Goal: Task Accomplishment & Management: Manage account settings

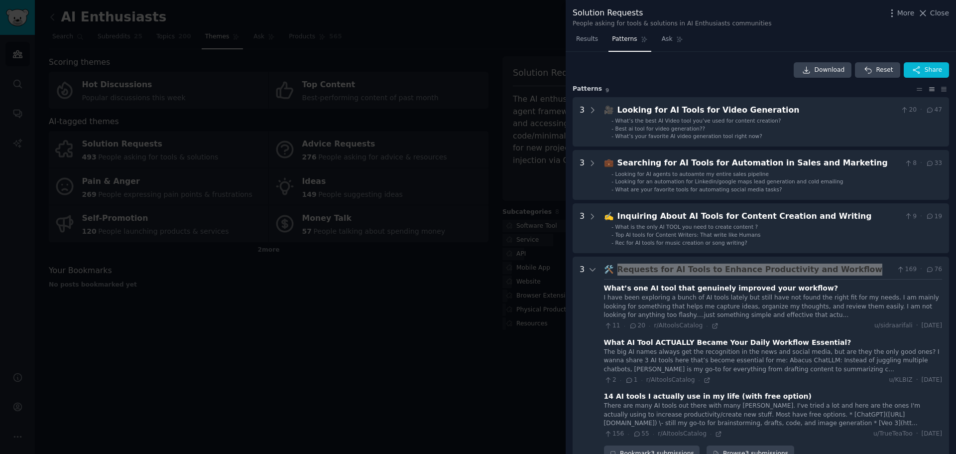
scroll to position [50, 0]
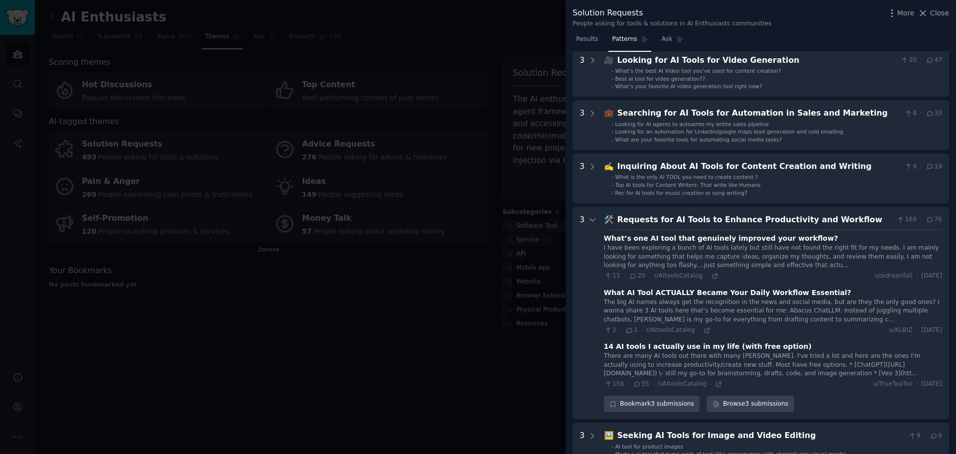
click at [666, 354] on div "There are many AI tools out there with many [PERSON_NAME]. I've tried a lot and…" at bounding box center [773, 365] width 338 height 26
click at [741, 407] on link "Browse 3 submissions" at bounding box center [750, 403] width 87 height 17
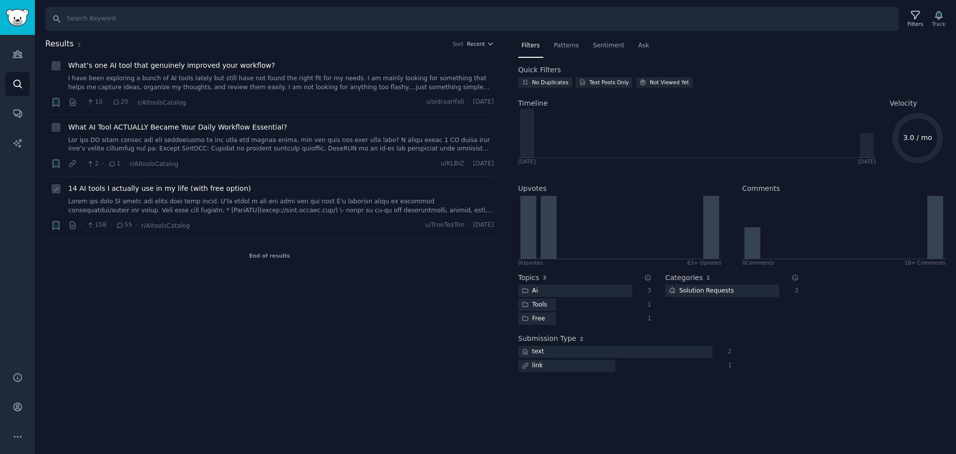
click at [262, 196] on div "14 AI tools I actually use in my life (with free option)" at bounding box center [281, 198] width 426 height 31
click at [203, 193] on span "14 AI tools I actually use in my life (with free option)" at bounding box center [159, 188] width 183 height 10
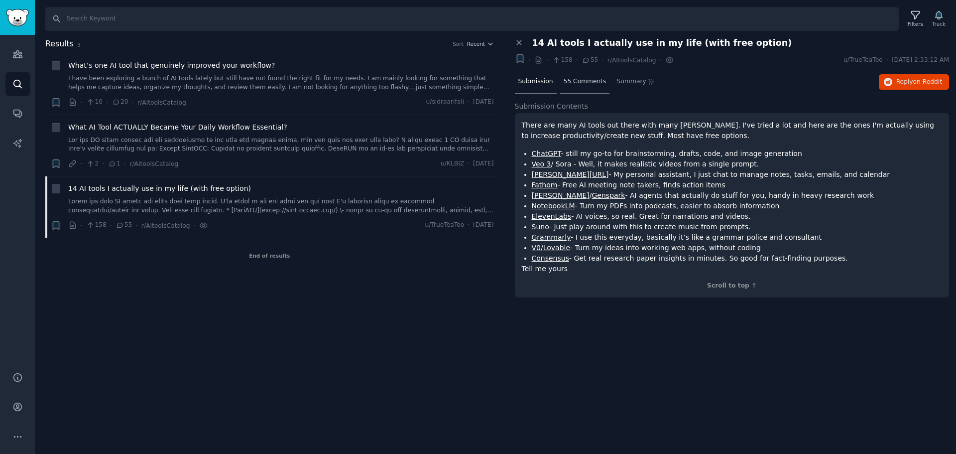
click at [578, 83] on span "55 Comments" at bounding box center [585, 81] width 43 height 9
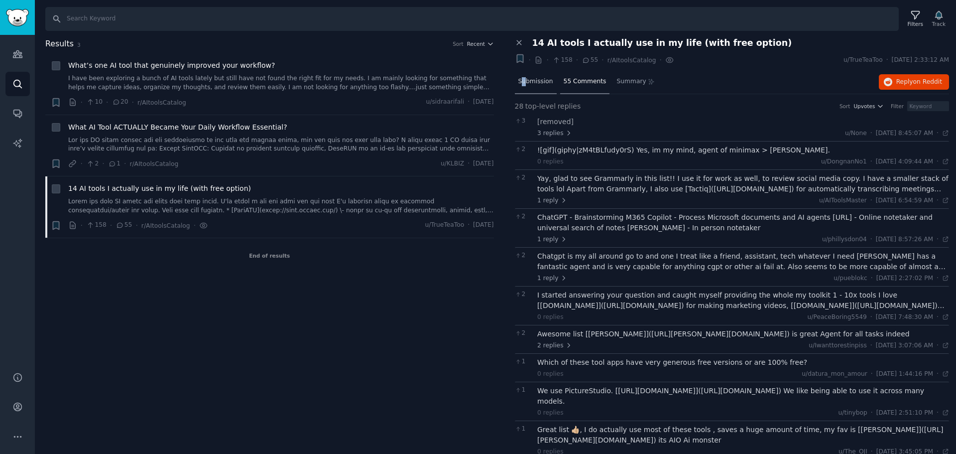
click at [524, 86] on div "Submission" at bounding box center [536, 82] width 42 height 24
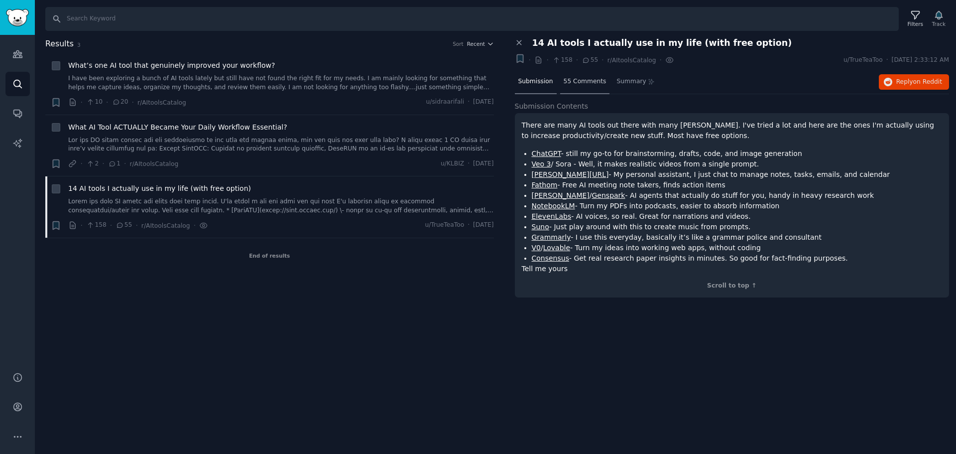
click at [570, 79] on span "55 Comments" at bounding box center [585, 81] width 43 height 9
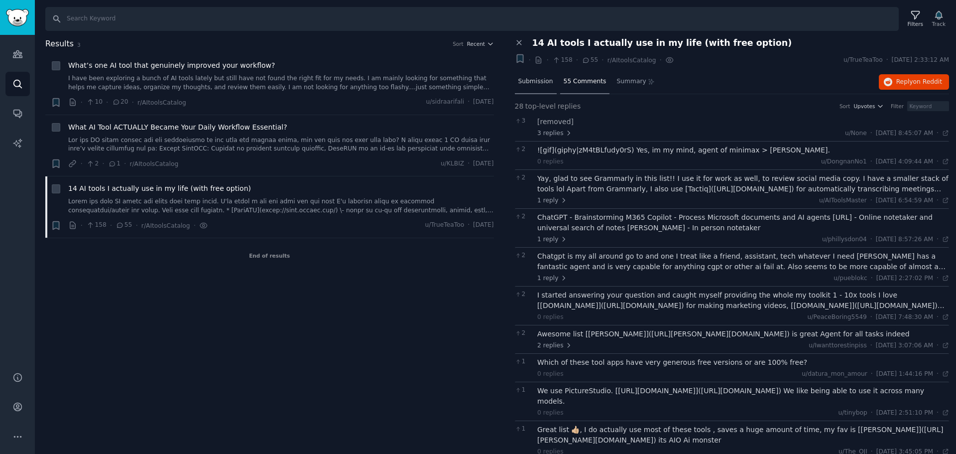
click at [549, 91] on div "Submission" at bounding box center [536, 82] width 42 height 24
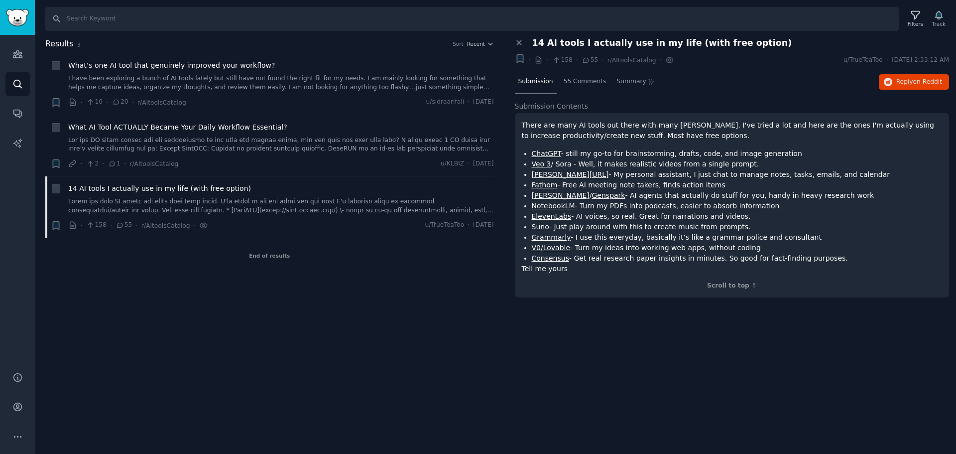
drag, startPoint x: 564, startPoint y: 248, endPoint x: 592, endPoint y: 259, distance: 30.6
click at [591, 251] on li "V0 / Lovable - Turn my ideas into working web apps, without coding" at bounding box center [737, 248] width 411 height 10
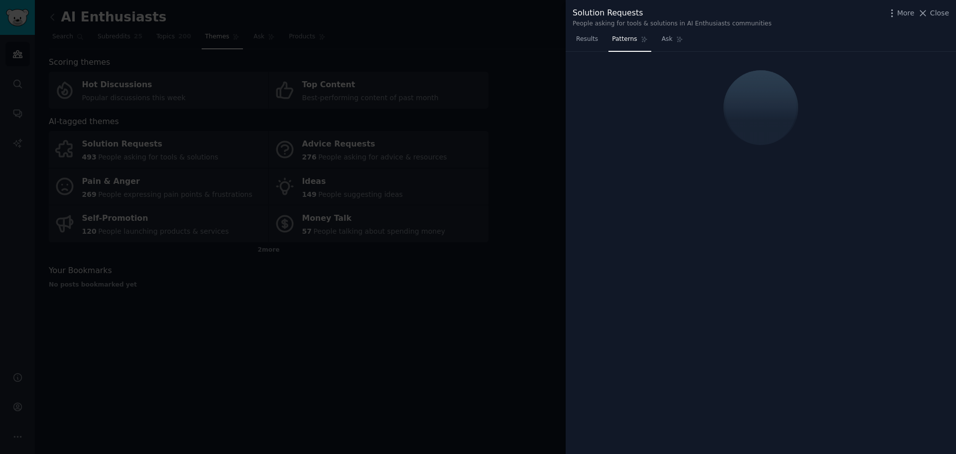
click at [517, 267] on div at bounding box center [478, 227] width 956 height 454
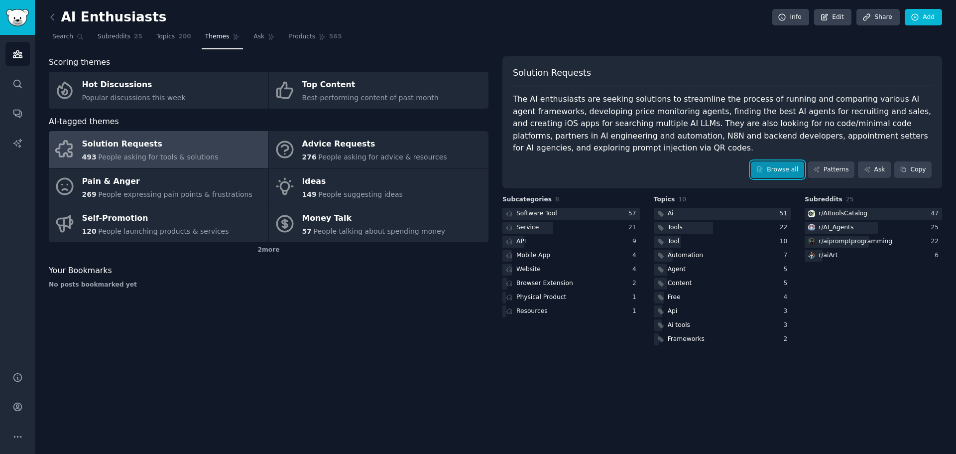
click at [782, 170] on link "Browse all" at bounding box center [777, 169] width 53 height 17
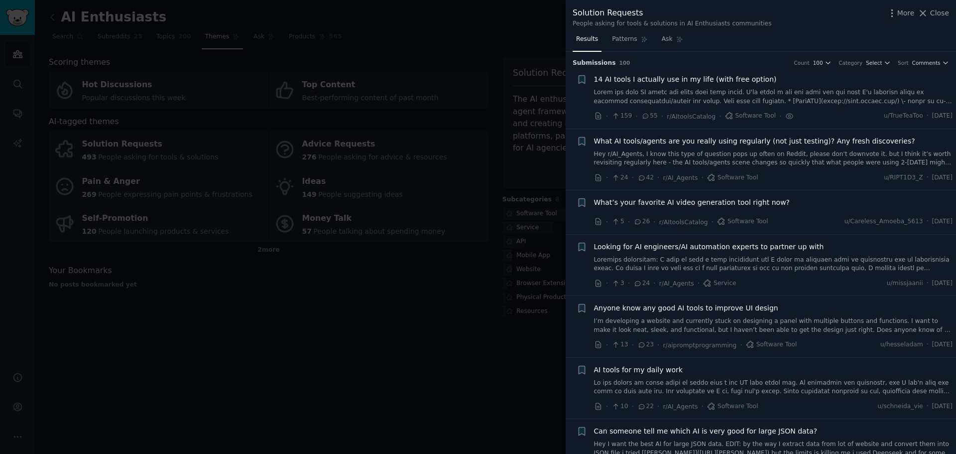
click at [809, 89] on link at bounding box center [773, 96] width 359 height 17
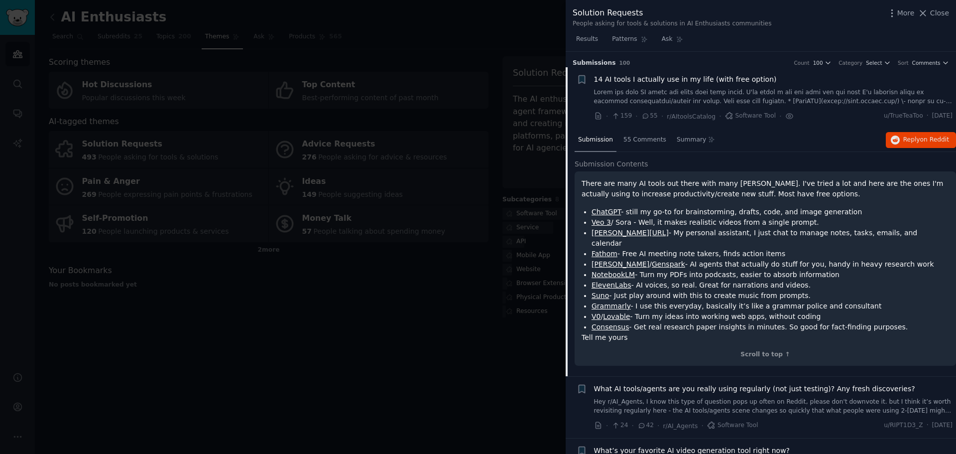
scroll to position [16, 0]
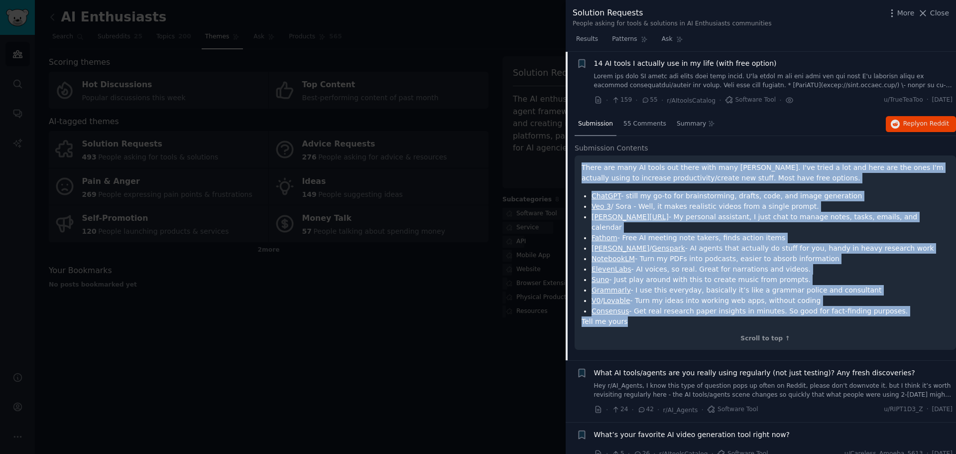
drag, startPoint x: 625, startPoint y: 311, endPoint x: 567, endPoint y: 162, distance: 159.9
click at [567, 162] on div "Submission 55 Comments Summary Reply on Reddit Submission Contents There are ma…" at bounding box center [761, 237] width 390 height 248
copy div "Lorem ips dolo SI ametc adi elits doei temp incid. U'la etdol m ali eni admi ve…"
click at [516, 371] on div at bounding box center [478, 227] width 956 height 454
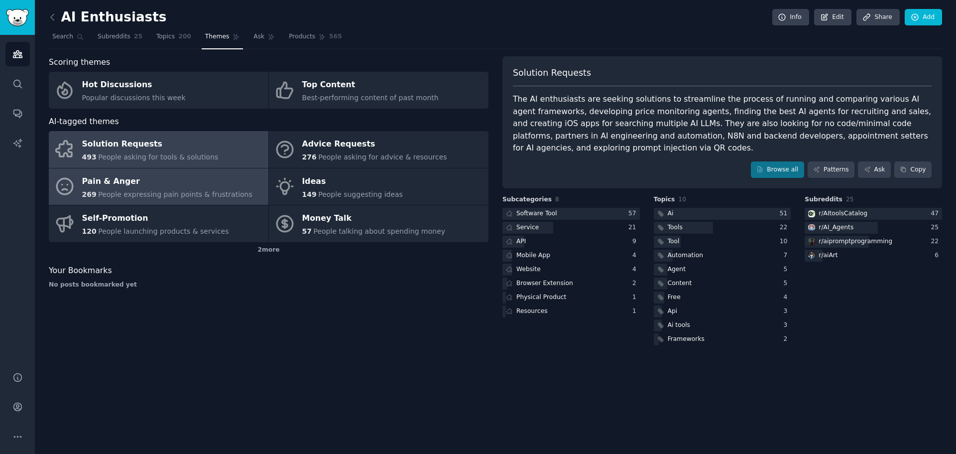
click at [188, 198] on span "People expressing pain points & frustrations" at bounding box center [175, 194] width 154 height 8
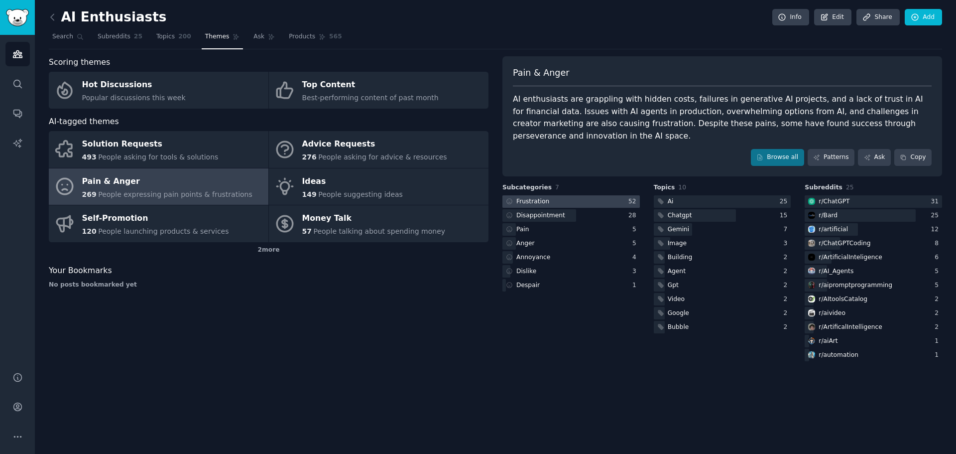
click at [543, 197] on div "Frustration" at bounding box center [532, 201] width 33 height 9
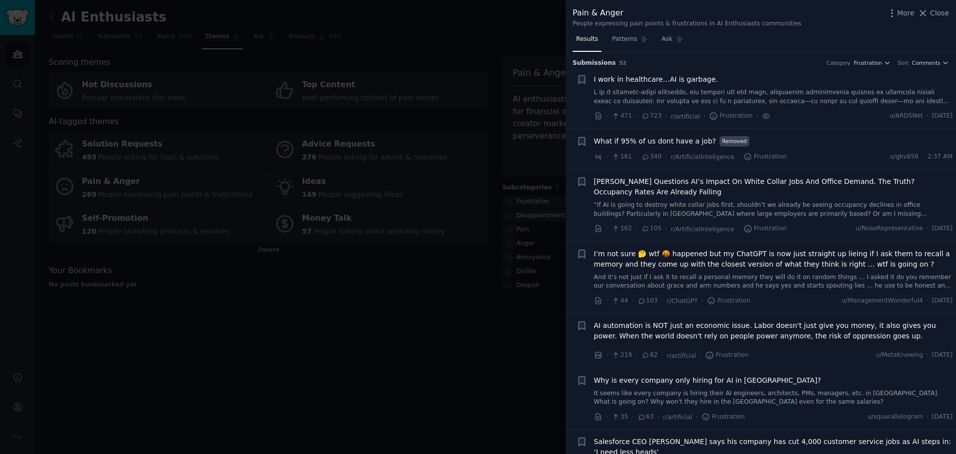
drag, startPoint x: 792, startPoint y: 109, endPoint x: 798, endPoint y: 109, distance: 6.0
click at [794, 109] on div "I work in healthcare…AI is garbage. · 471 · 723 · r/artificial · Frustration · …" at bounding box center [773, 97] width 359 height 47
click at [795, 90] on link at bounding box center [773, 96] width 359 height 17
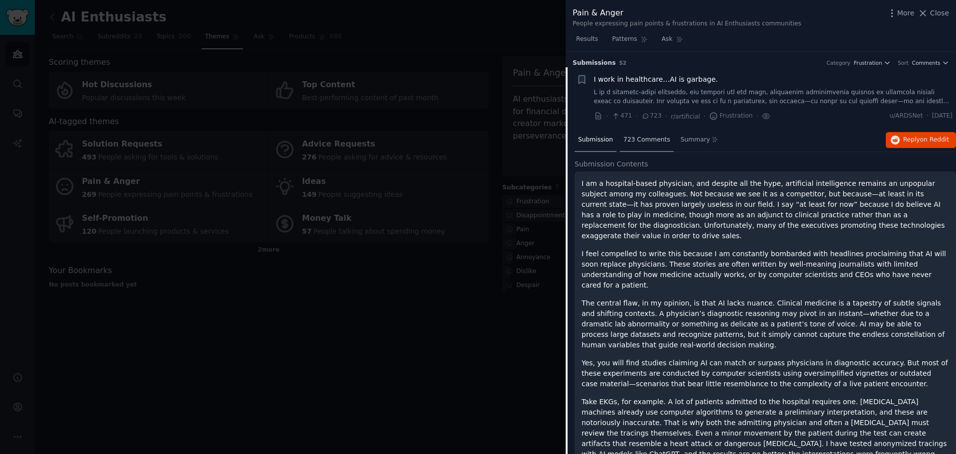
scroll to position [16, 0]
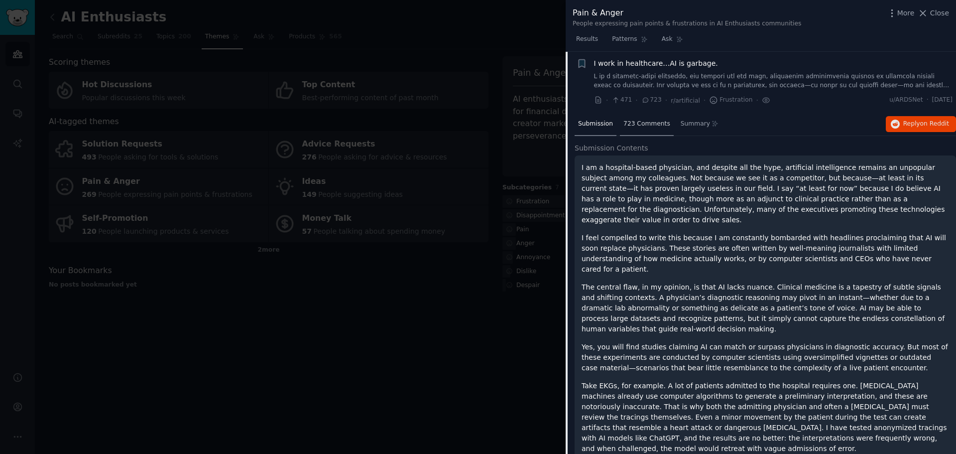
click at [641, 128] on div "723 Comments" at bounding box center [647, 125] width 54 height 24
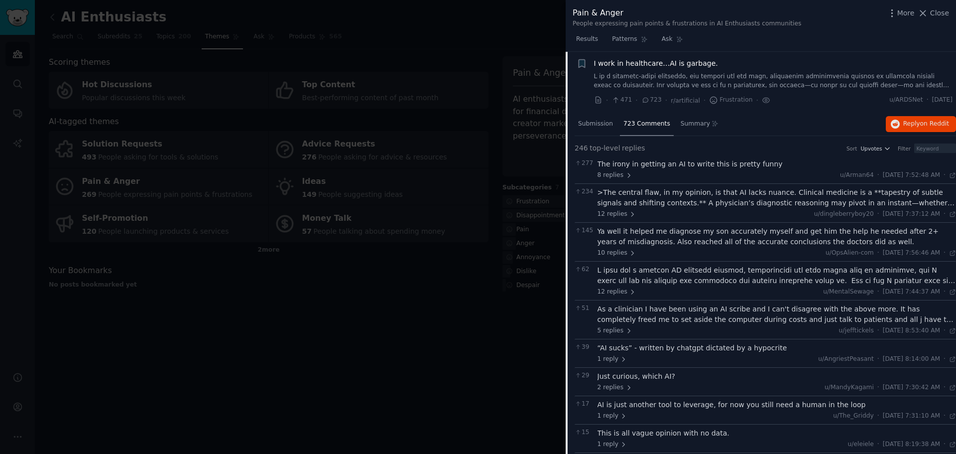
click at [822, 84] on link at bounding box center [773, 80] width 359 height 17
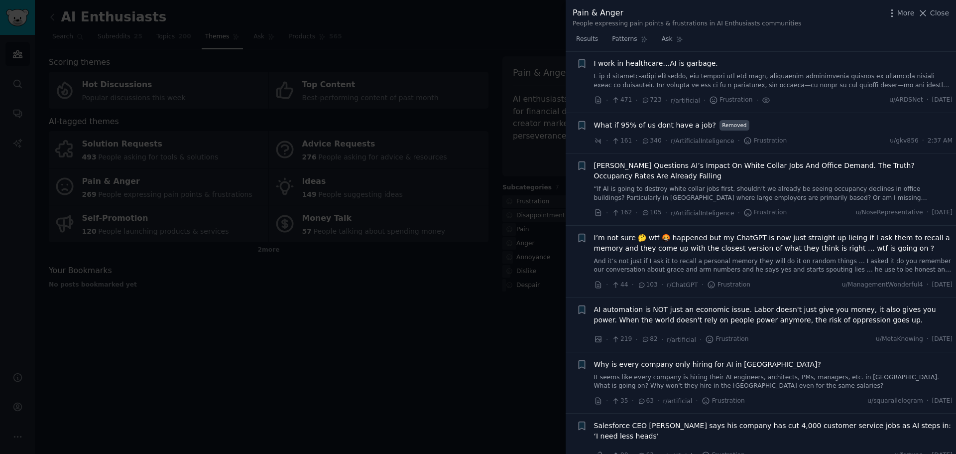
click at [822, 84] on link at bounding box center [773, 80] width 359 height 17
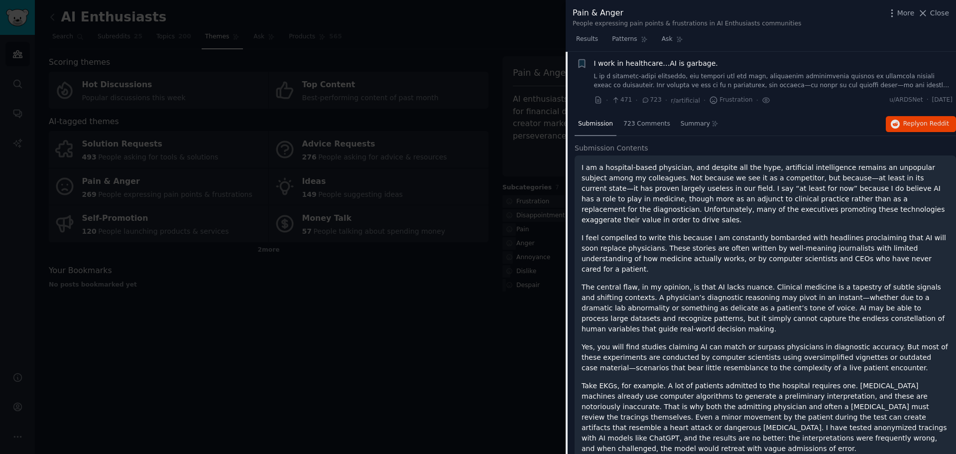
click at [637, 108] on li "+ I work in healthcare…AI is garbage. · 471 · 723 · r/artificial · Frustration …" at bounding box center [761, 81] width 390 height 61
click at [641, 126] on span "723 Comments" at bounding box center [647, 124] width 47 height 9
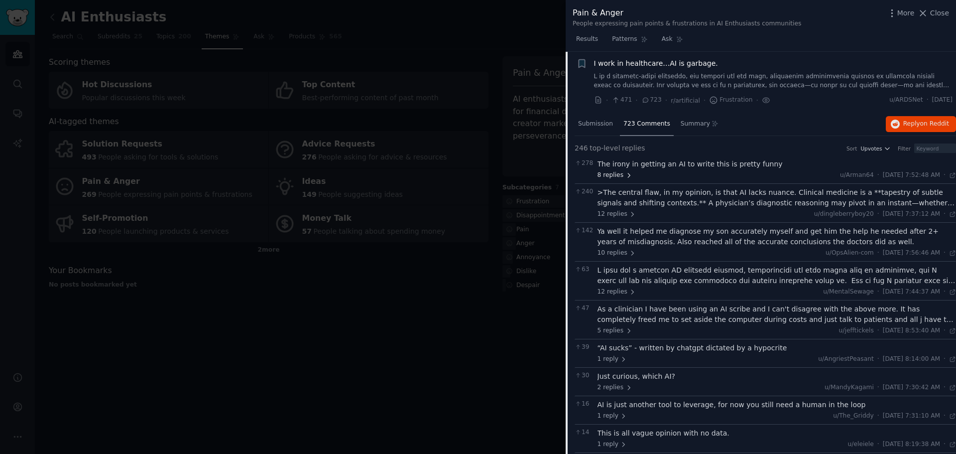
click at [618, 174] on span "8 replies" at bounding box center [615, 175] width 35 height 9
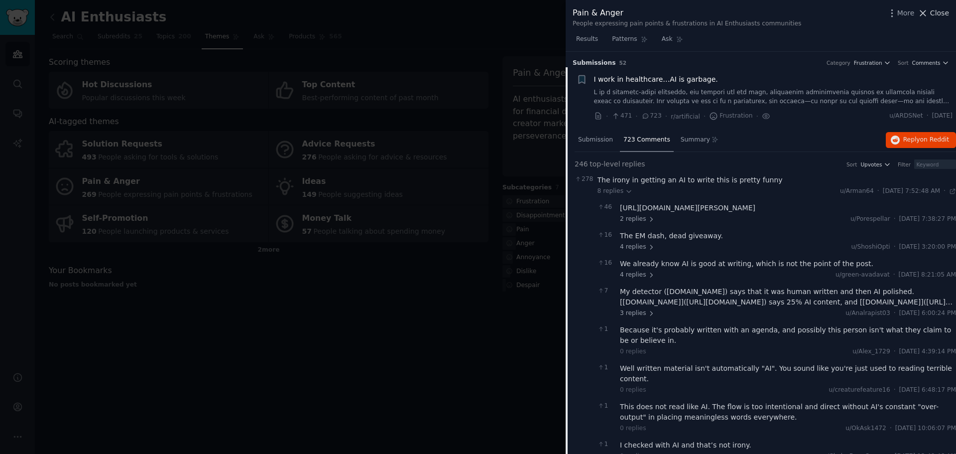
click at [932, 12] on span "Close" at bounding box center [939, 13] width 19 height 10
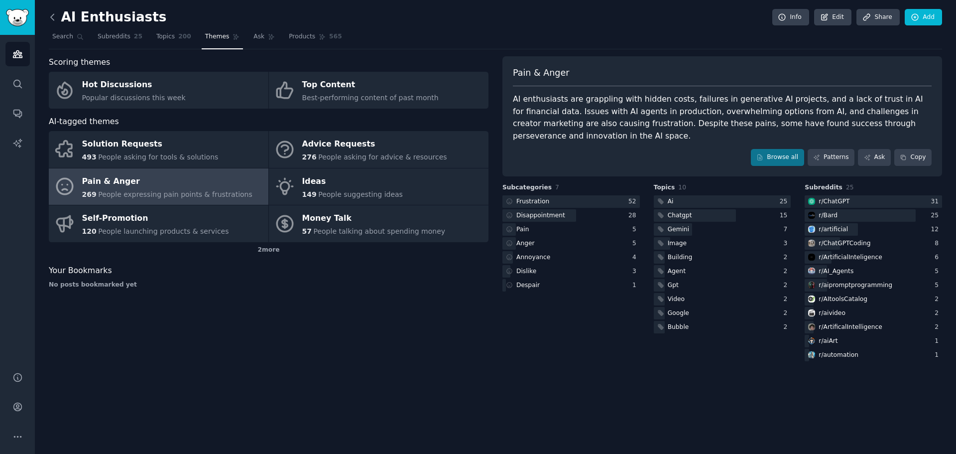
click at [52, 15] on icon at bounding box center [52, 17] width 3 height 6
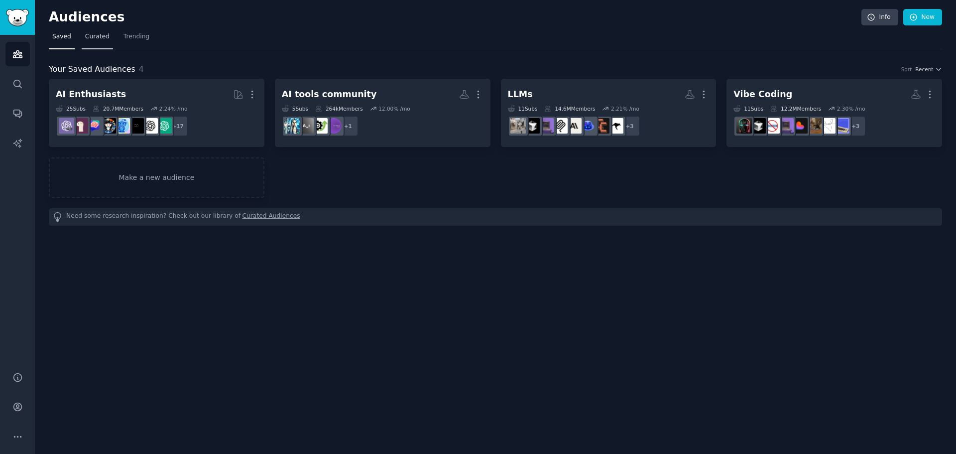
click at [95, 39] on span "Curated" at bounding box center [97, 36] width 24 height 9
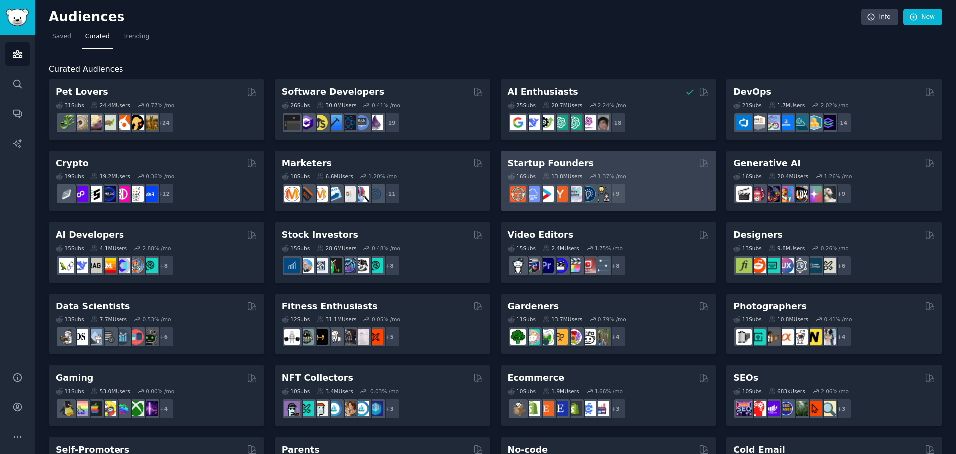
click at [661, 179] on div "16 Sub s 13.8M Users 1.37 % /mo" at bounding box center [609, 176] width 202 height 7
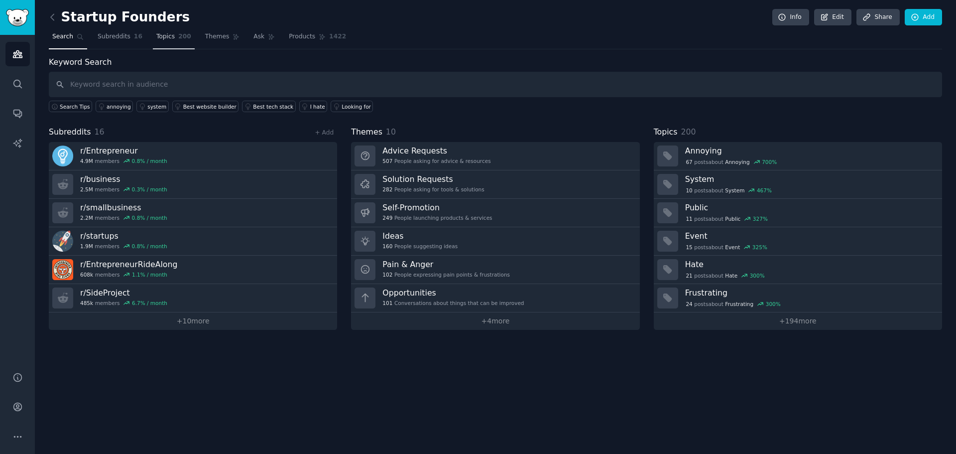
click at [178, 36] on span "200" at bounding box center [184, 36] width 13 height 9
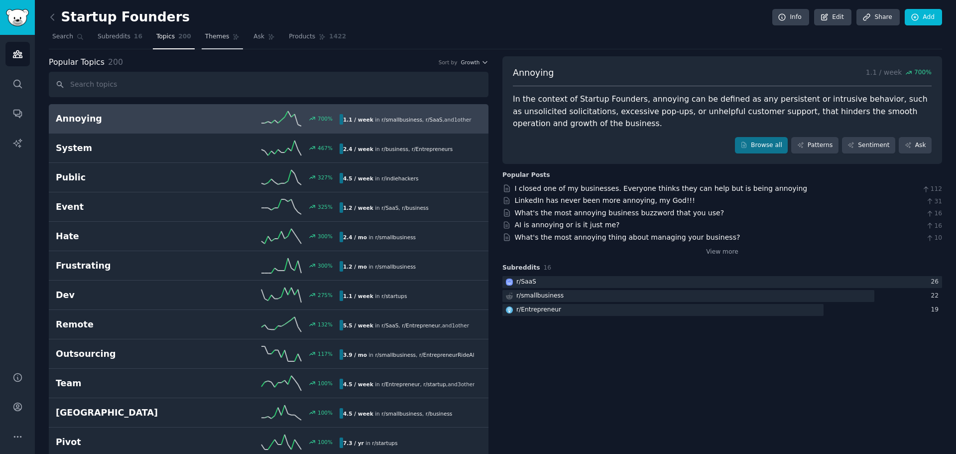
click at [209, 36] on span "Themes" at bounding box center [217, 36] width 24 height 9
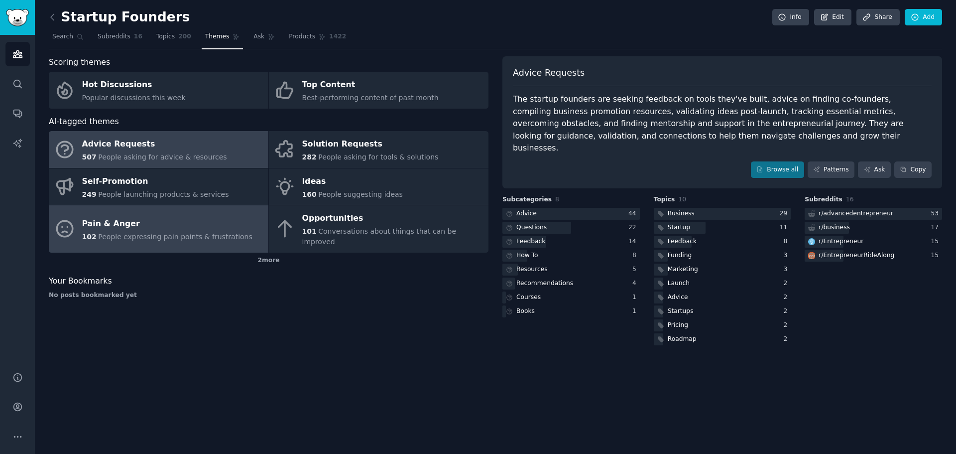
click at [139, 221] on div "Pain & Anger" at bounding box center [167, 224] width 170 height 16
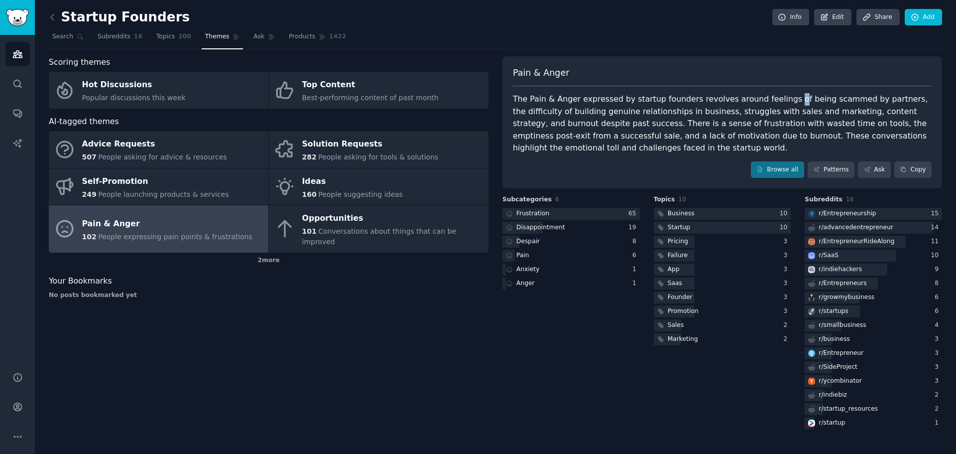
drag, startPoint x: 535, startPoint y: 141, endPoint x: 771, endPoint y: 98, distance: 240.1
click at [771, 98] on div "The Pain & Anger expressed by startup founders revolves around feelings of bein…" at bounding box center [722, 123] width 419 height 61
click at [592, 127] on div "The Pain & Anger expressed by startup founders revolves around feelings of bein…" at bounding box center [722, 123] width 419 height 61
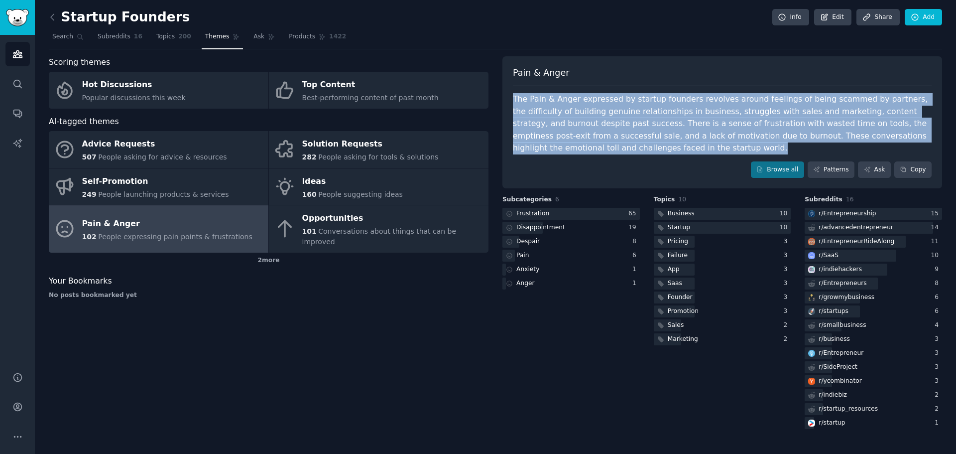
click at [592, 127] on div "The Pain & Anger expressed by startup founders revolves around feelings of bein…" at bounding box center [722, 123] width 419 height 61
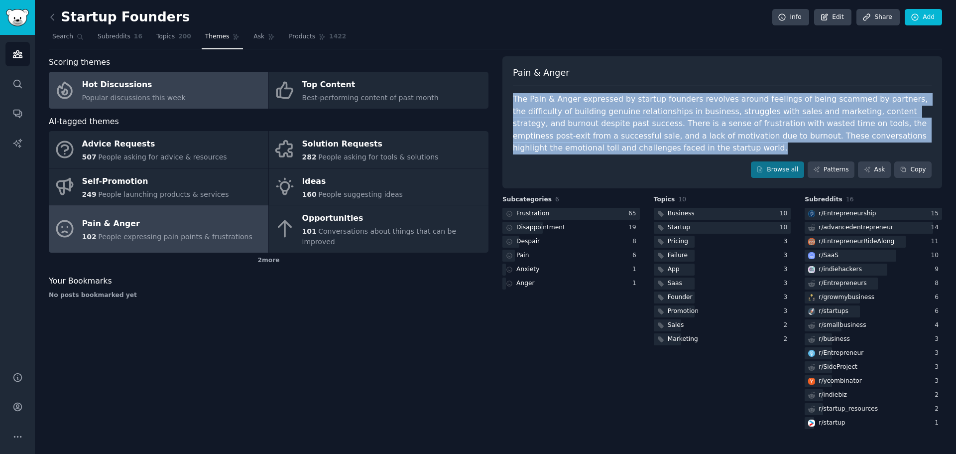
click at [194, 100] on link "Hot Discussions Popular discussions this week" at bounding box center [159, 90] width 220 height 37
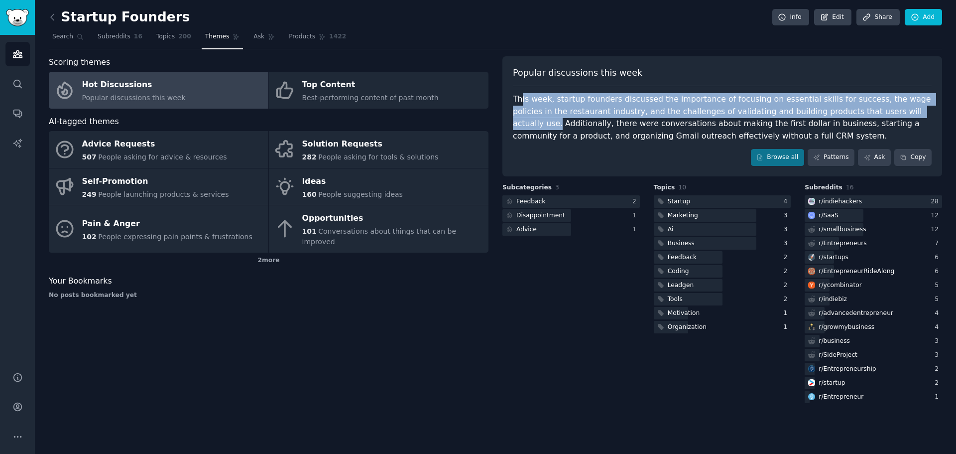
drag, startPoint x: 521, startPoint y: 98, endPoint x: 864, endPoint y: 108, distance: 342.3
click at [864, 108] on div "This week, startup founders discussed the importance of focusing on essential s…" at bounding box center [722, 117] width 419 height 49
click at [795, 155] on link "Browse all" at bounding box center [777, 157] width 53 height 17
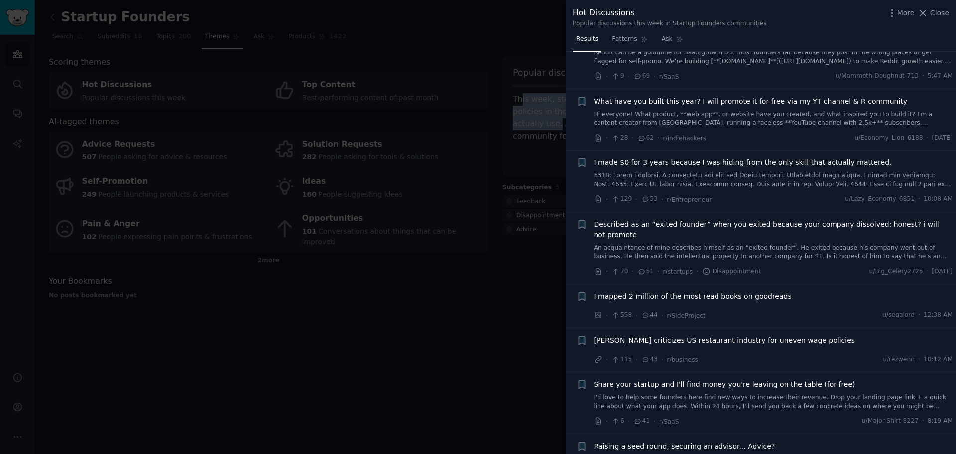
scroll to position [349, 0]
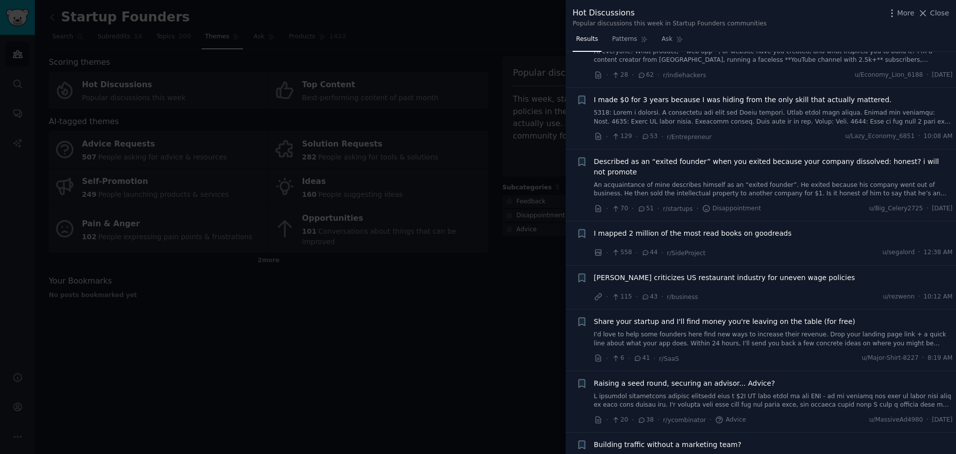
click at [424, 328] on div at bounding box center [478, 227] width 956 height 454
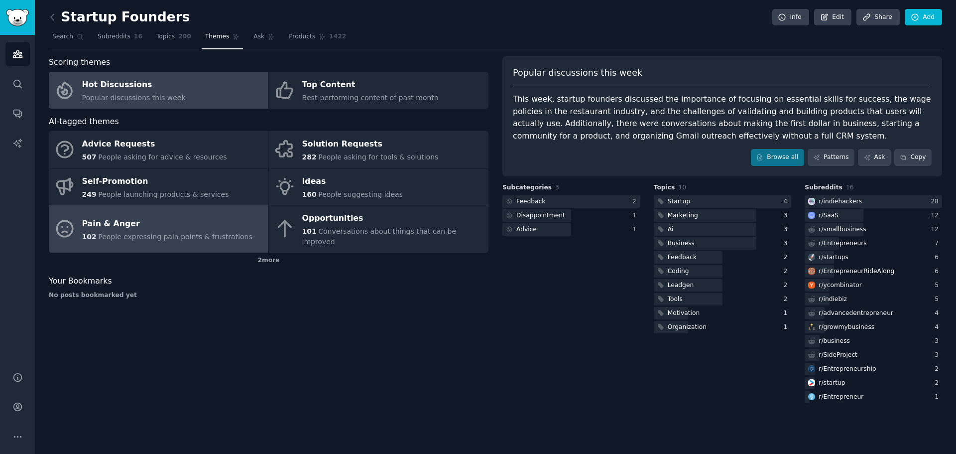
click at [160, 233] on span "People expressing pain points & frustrations" at bounding box center [175, 237] width 154 height 8
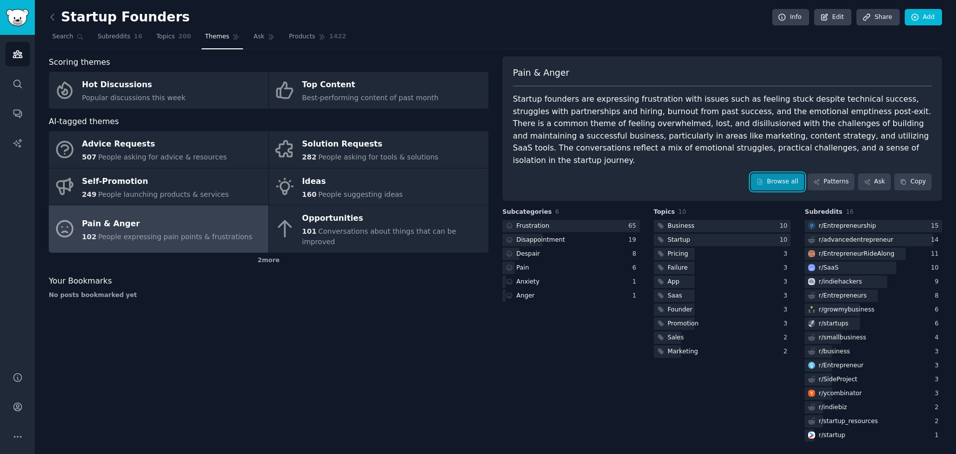
click at [777, 173] on link "Browse all" at bounding box center [777, 181] width 53 height 17
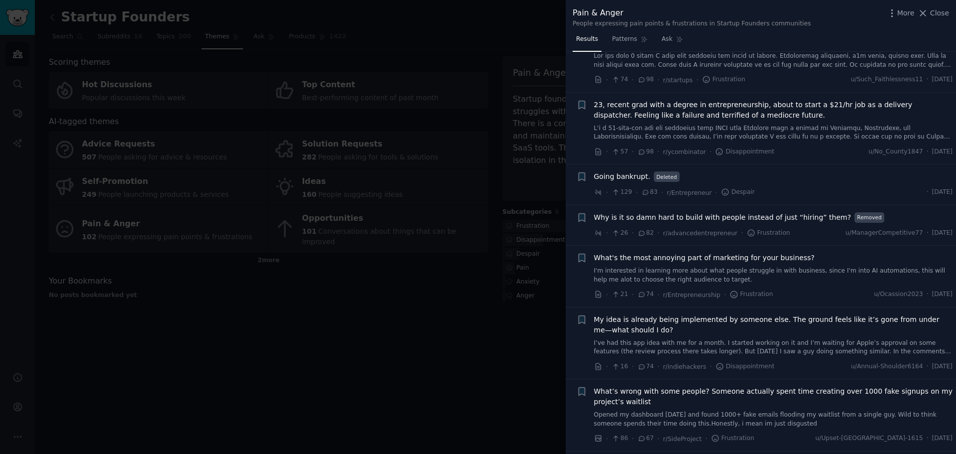
scroll to position [100, 0]
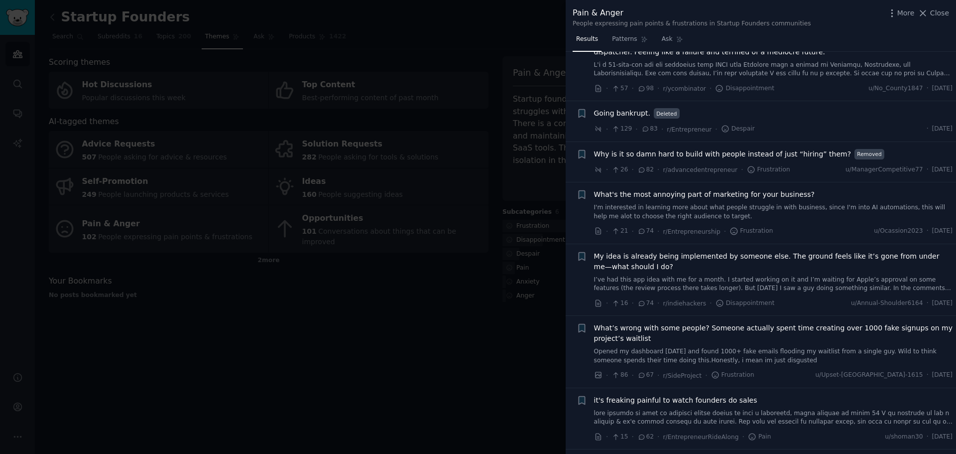
drag, startPoint x: 439, startPoint y: 310, endPoint x: 437, endPoint y: 294, distance: 15.6
click at [440, 310] on div at bounding box center [478, 227] width 956 height 454
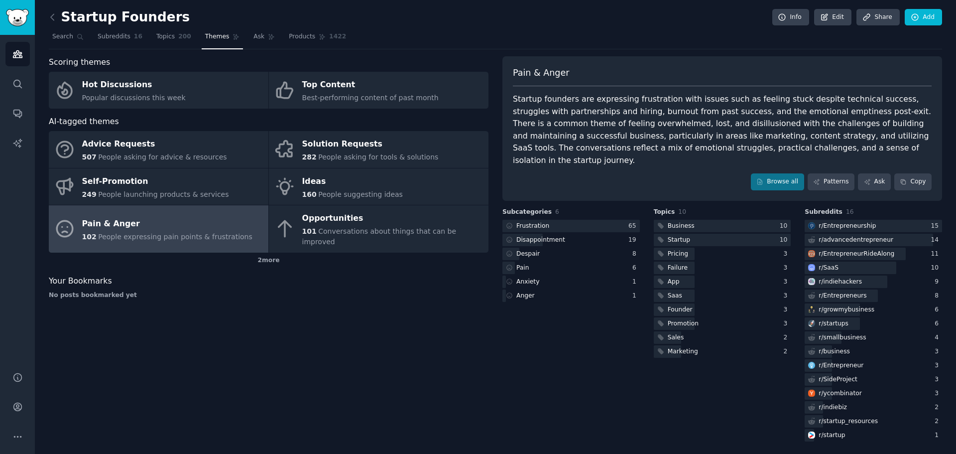
click at [192, 233] on span "People expressing pain points & frustrations" at bounding box center [175, 237] width 154 height 8
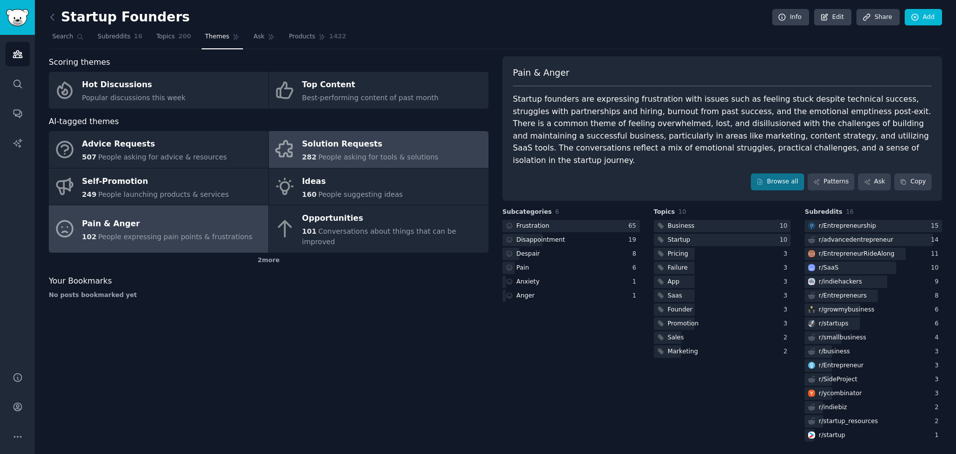
click at [355, 148] on div "Solution Requests" at bounding box center [370, 144] width 136 height 16
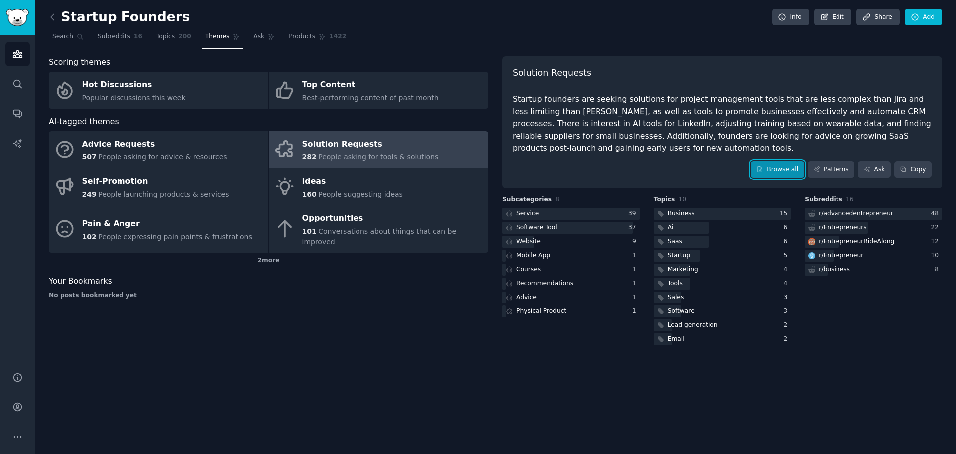
click at [769, 162] on link "Browse all" at bounding box center [777, 169] width 53 height 17
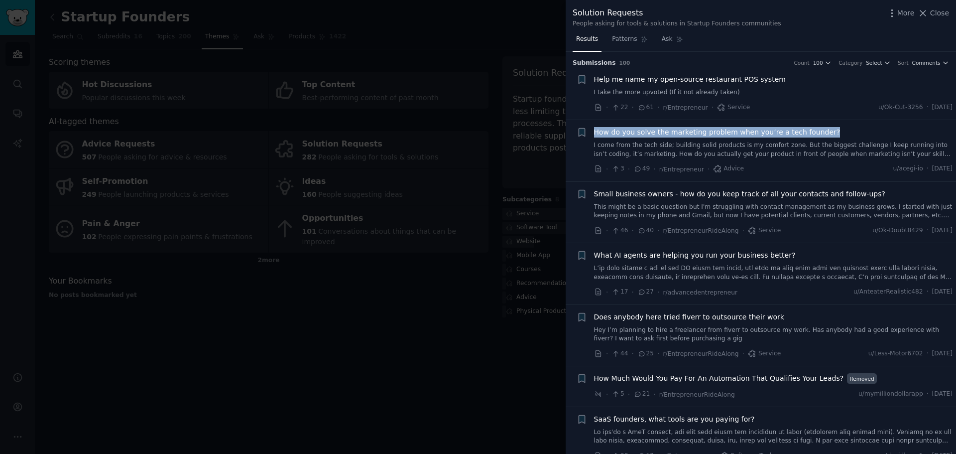
drag, startPoint x: 790, startPoint y: 130, endPoint x: 593, endPoint y: 135, distance: 196.8
click at [593, 135] on div "+ How do you solve the marketing problem when you’re a tech founder? I come fro…" at bounding box center [765, 150] width 376 height 47
click at [799, 204] on link "This might be a basic question but I'm struggling with contact management as my…" at bounding box center [773, 211] width 359 height 17
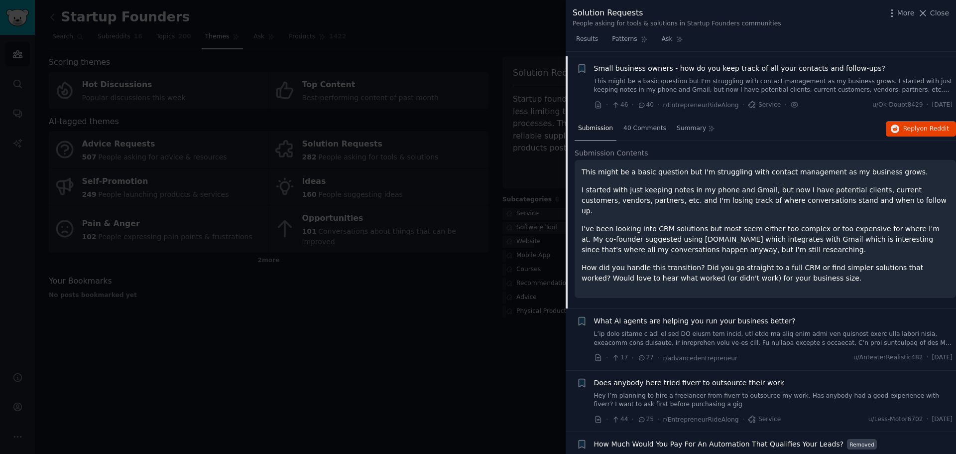
scroll to position [130, 0]
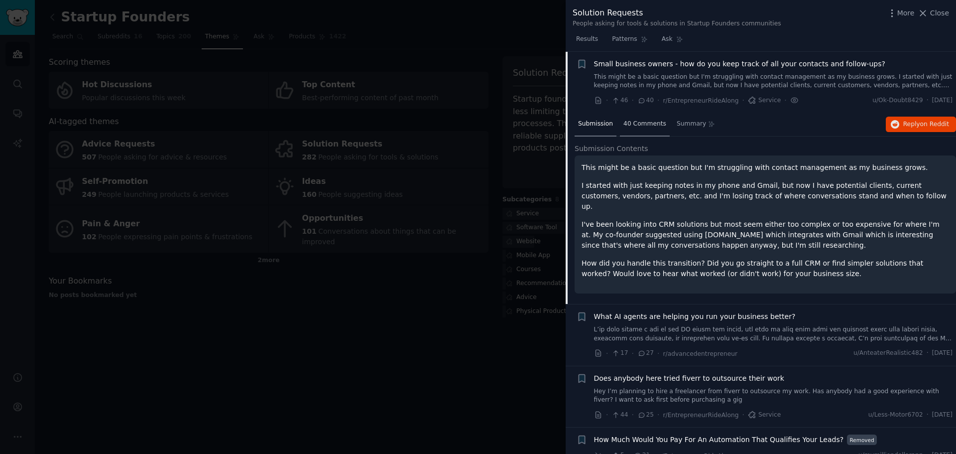
click at [659, 127] on div "40 Comments" at bounding box center [645, 125] width 50 height 24
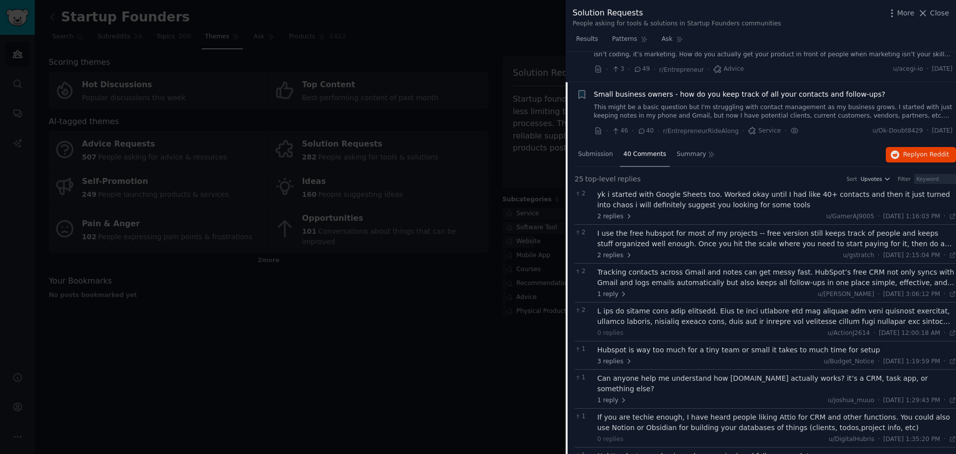
scroll to position [0, 0]
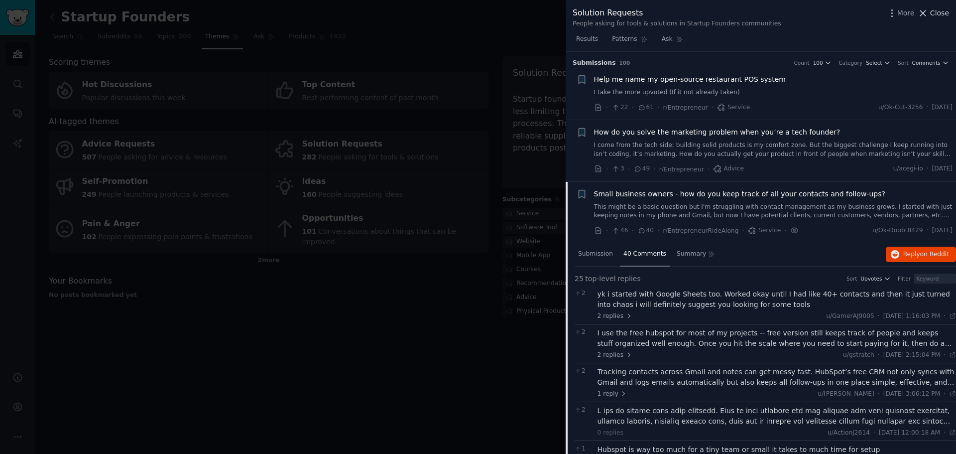
click at [942, 13] on span "Close" at bounding box center [939, 13] width 19 height 10
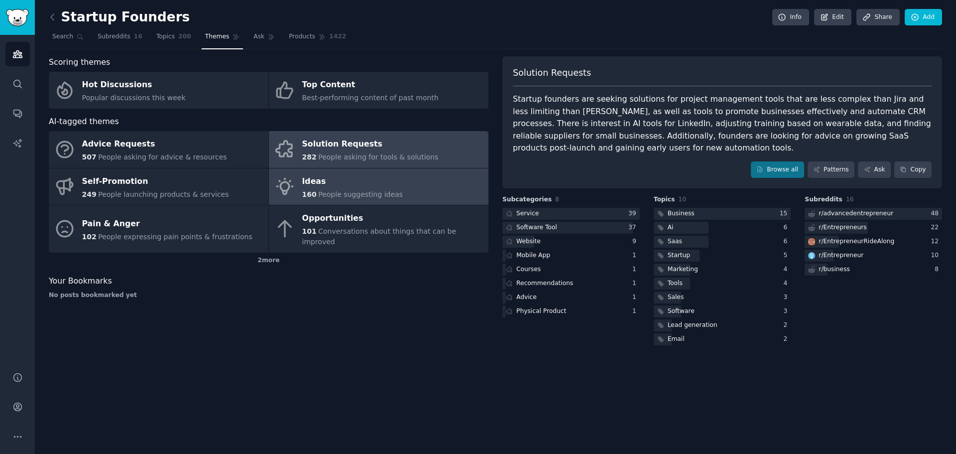
click at [351, 185] on div "Ideas" at bounding box center [352, 181] width 101 height 16
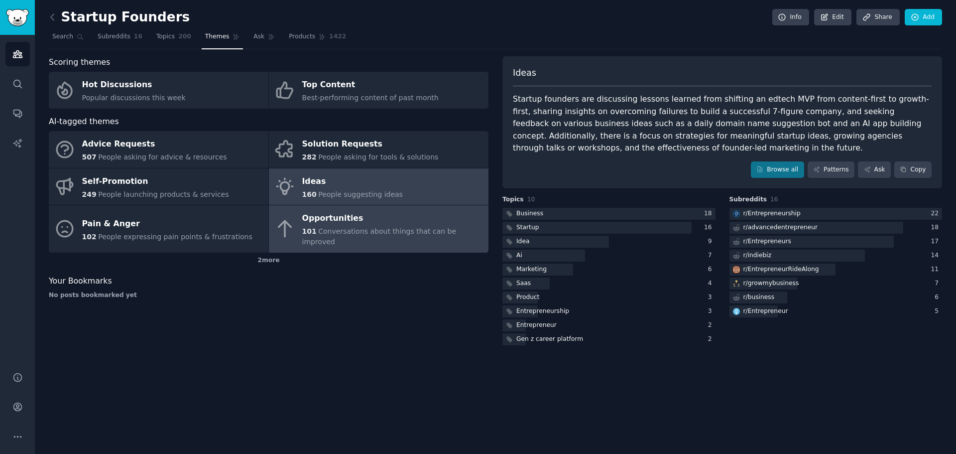
click at [370, 222] on div "Opportunities" at bounding box center [392, 219] width 181 height 16
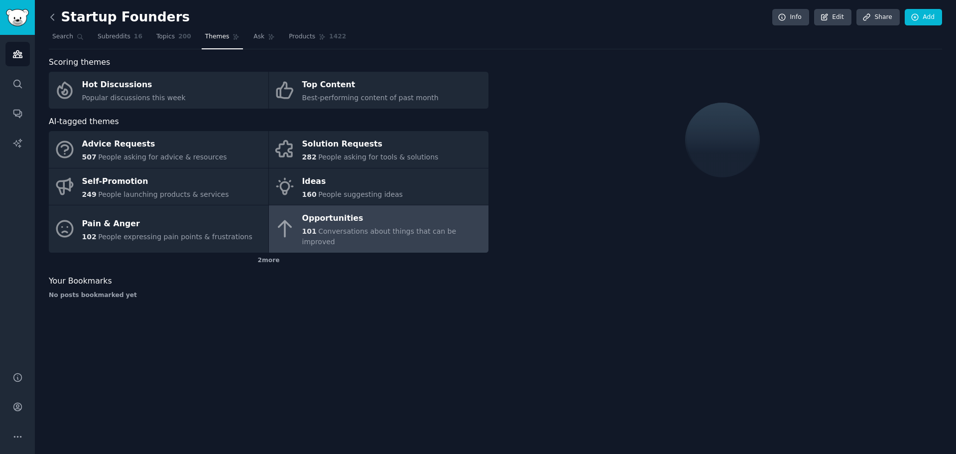
click at [51, 17] on icon at bounding box center [52, 17] width 10 height 10
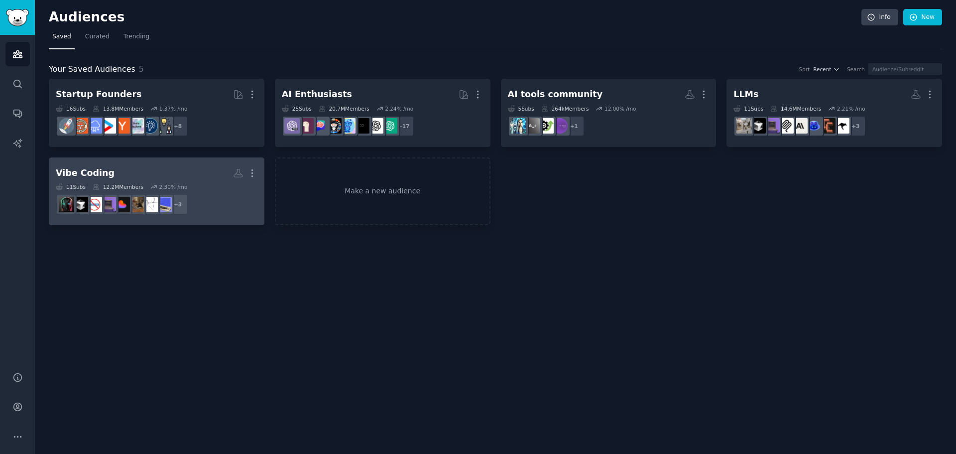
click at [221, 210] on dd "r/ChatGPTCoding, r/[PERSON_NAME], r/ChatGPT + 3" at bounding box center [157, 204] width 202 height 28
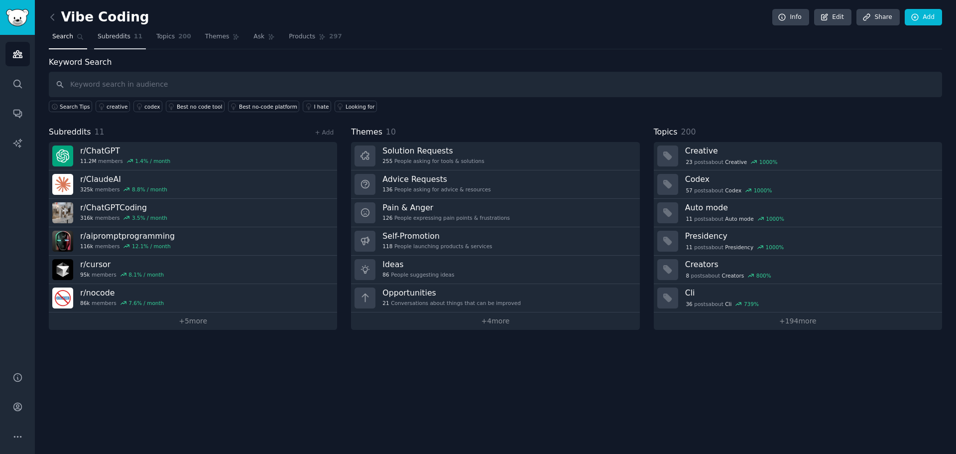
click at [125, 38] on link "Subreddits 11" at bounding box center [120, 39] width 52 height 20
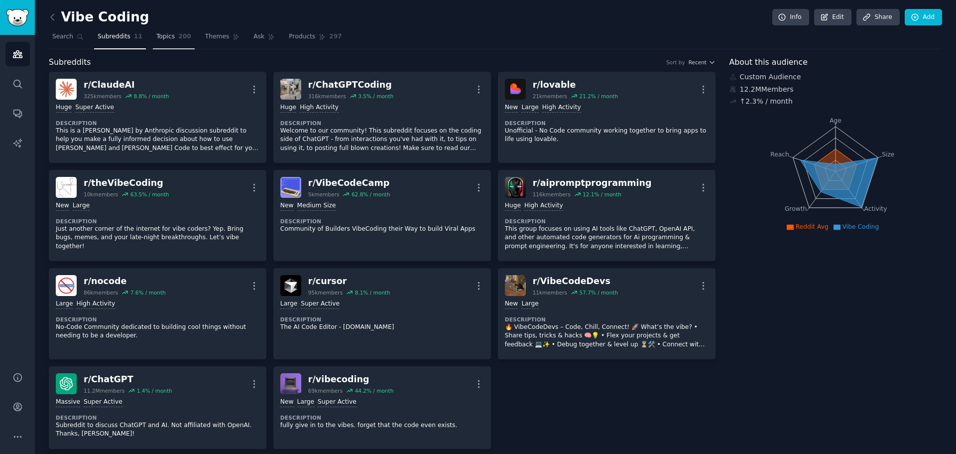
click at [178, 39] on span "200" at bounding box center [184, 36] width 13 height 9
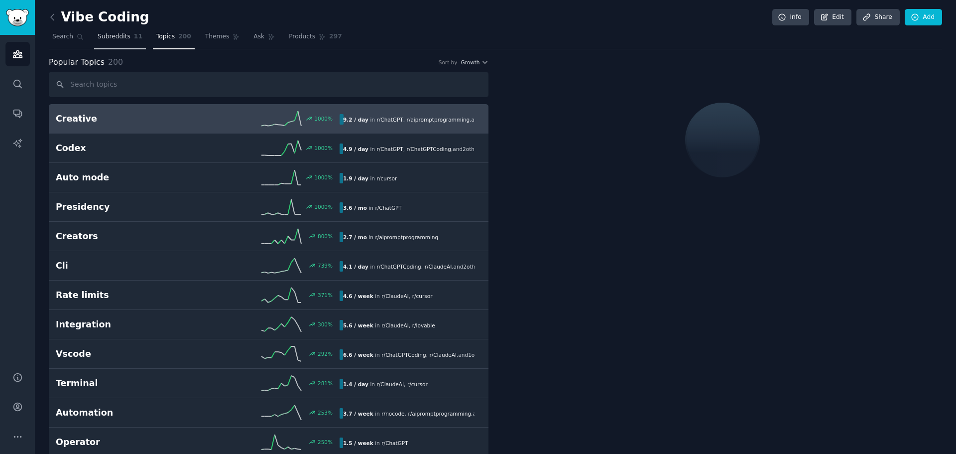
click at [134, 38] on span "11" at bounding box center [138, 36] width 8 height 9
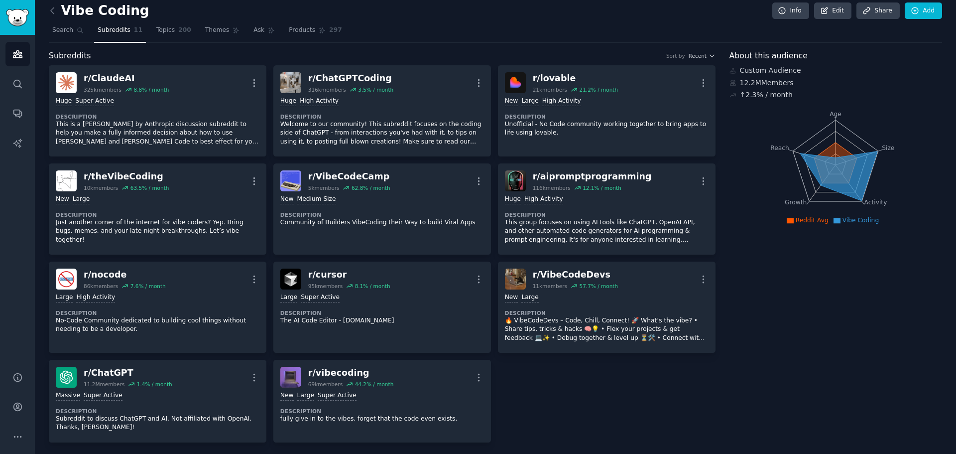
scroll to position [9, 0]
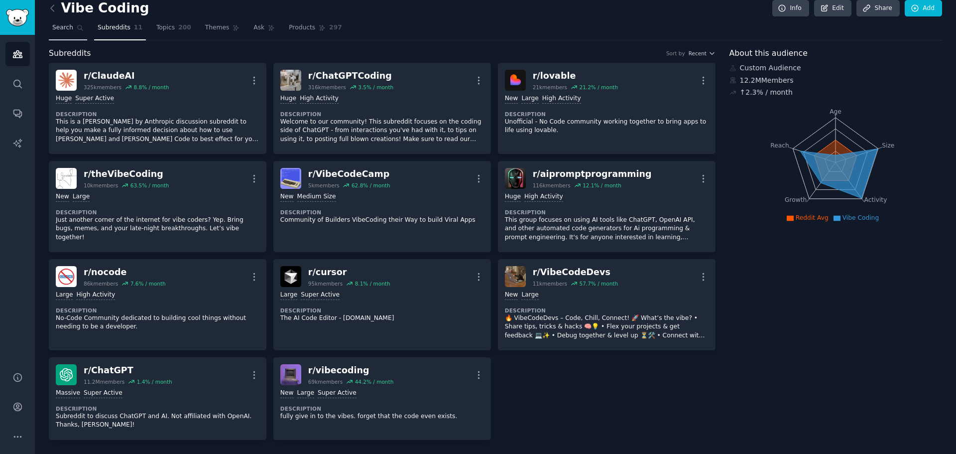
click at [66, 30] on span "Search" at bounding box center [62, 27] width 21 height 9
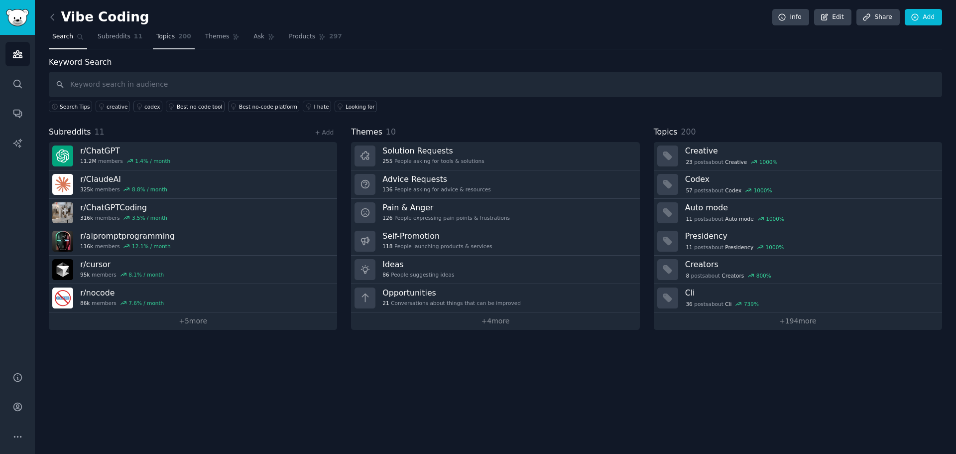
click at [180, 40] on span "200" at bounding box center [184, 36] width 13 height 9
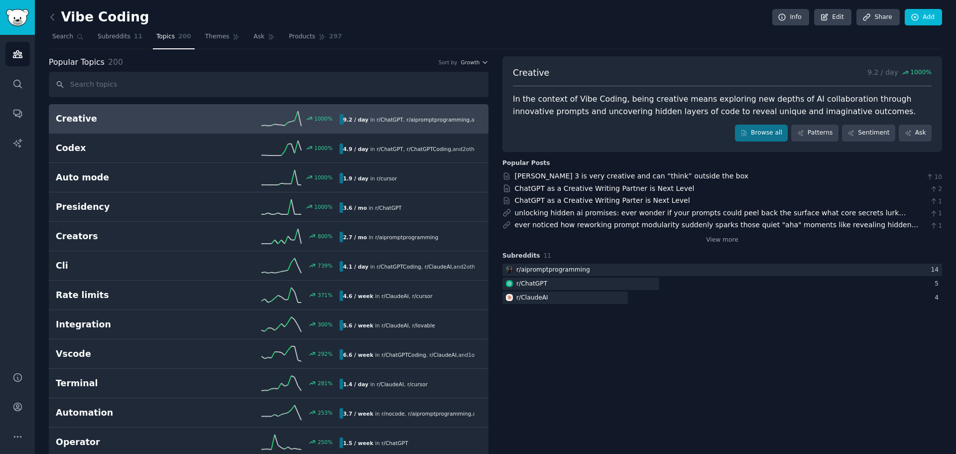
drag, startPoint x: 179, startPoint y: 112, endPoint x: 680, endPoint y: 360, distance: 558.6
click at [210, 37] on span "Themes" at bounding box center [217, 36] width 24 height 9
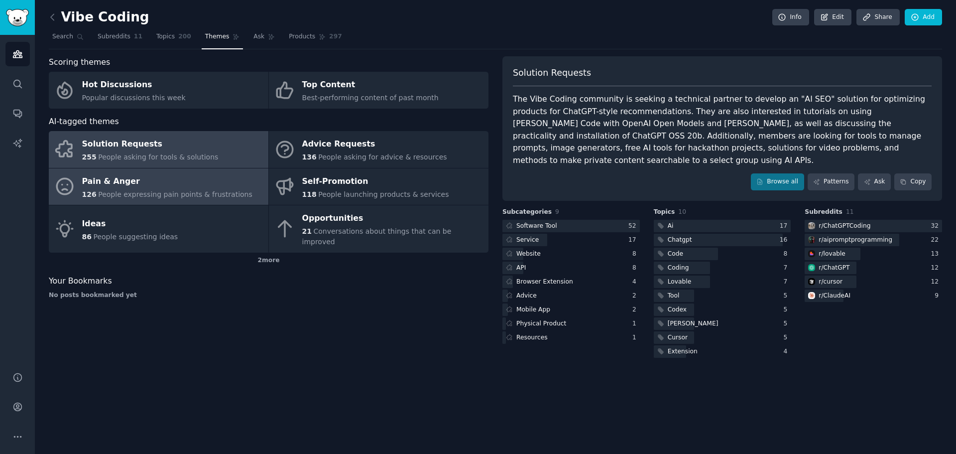
click at [195, 192] on span "People expressing pain points & frustrations" at bounding box center [175, 194] width 154 height 8
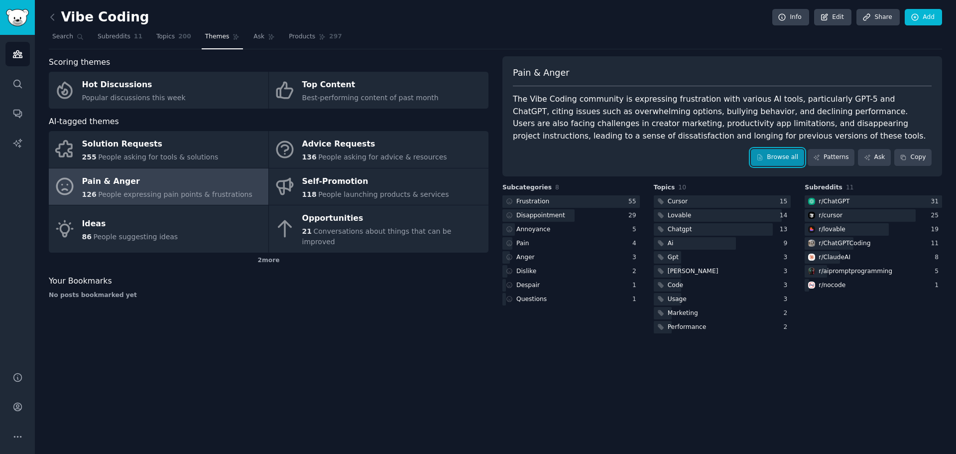
click at [781, 160] on link "Browse all" at bounding box center [777, 157] width 53 height 17
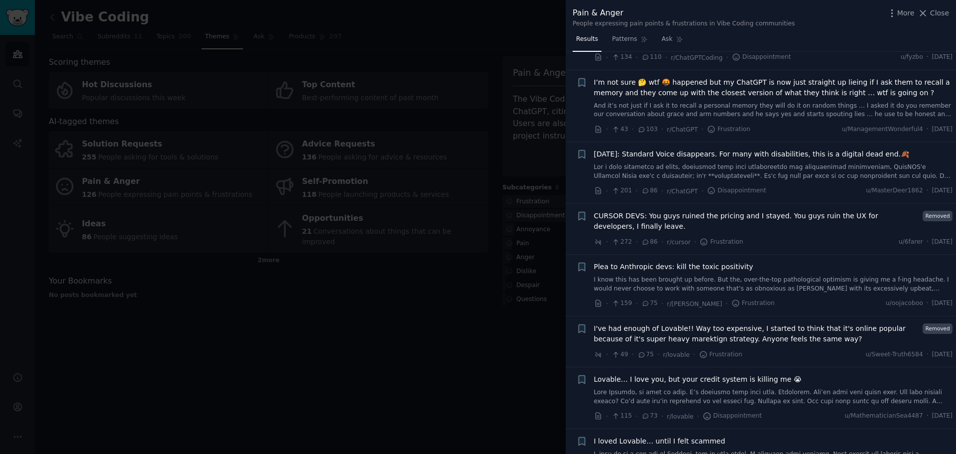
scroll to position [299, 0]
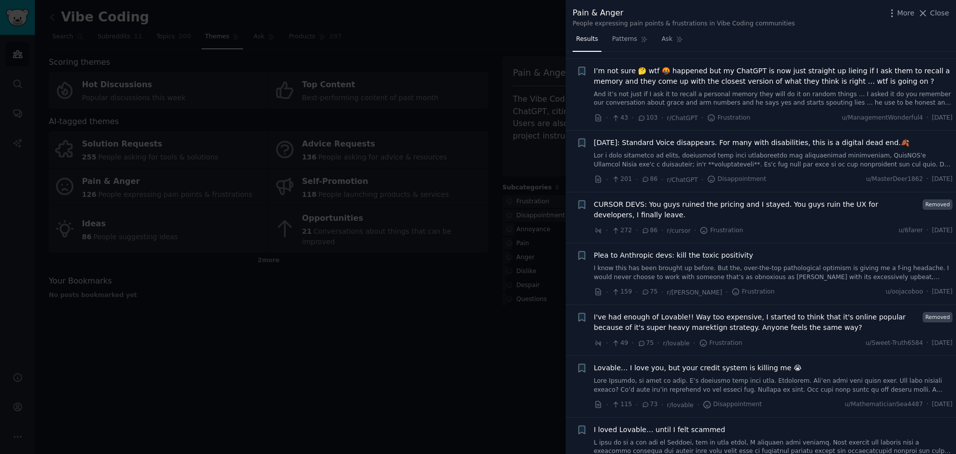
click at [829, 332] on span "I've had enough of Lovable!! Way too expensive, I started to think that it's on…" at bounding box center [757, 322] width 326 height 21
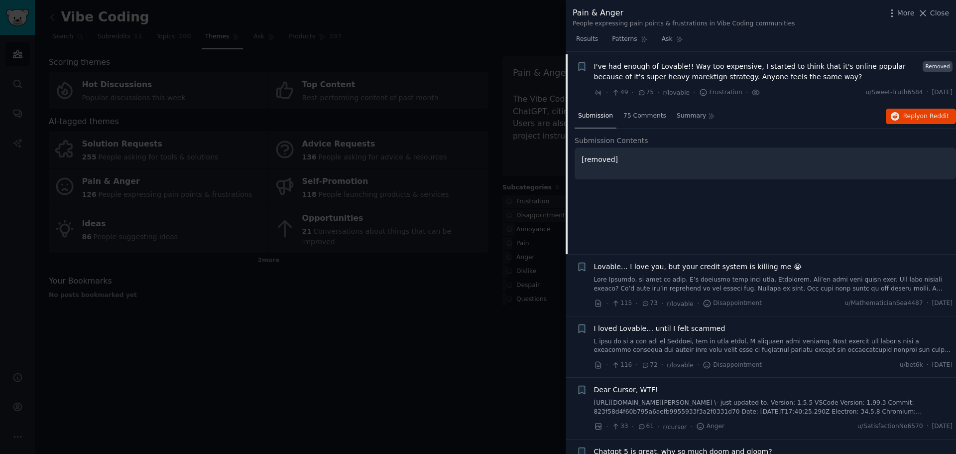
scroll to position [552, 0]
click at [632, 116] on span "75 Comments" at bounding box center [645, 113] width 43 height 9
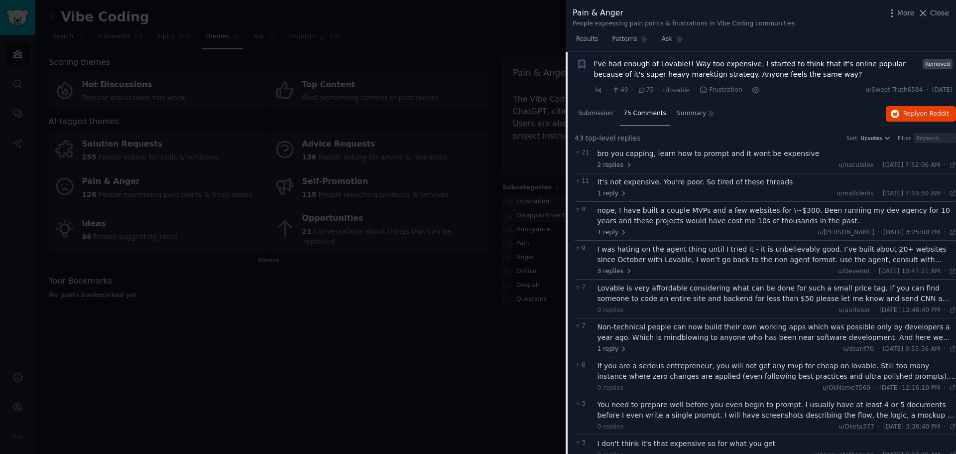
click at [459, 330] on div at bounding box center [478, 227] width 956 height 454
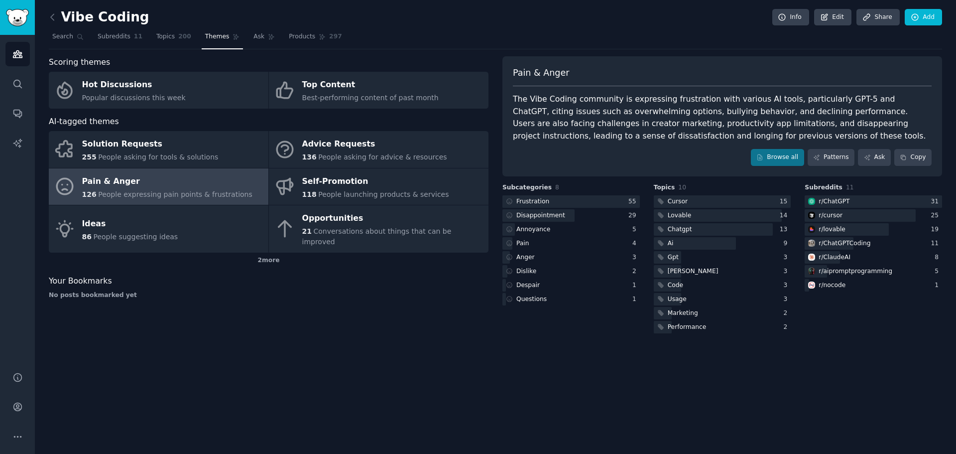
click at [241, 191] on link "Pain & Anger 126 People expressing pain points & frustrations" at bounding box center [159, 186] width 220 height 37
click at [804, 156] on link "Browse all" at bounding box center [777, 157] width 53 height 17
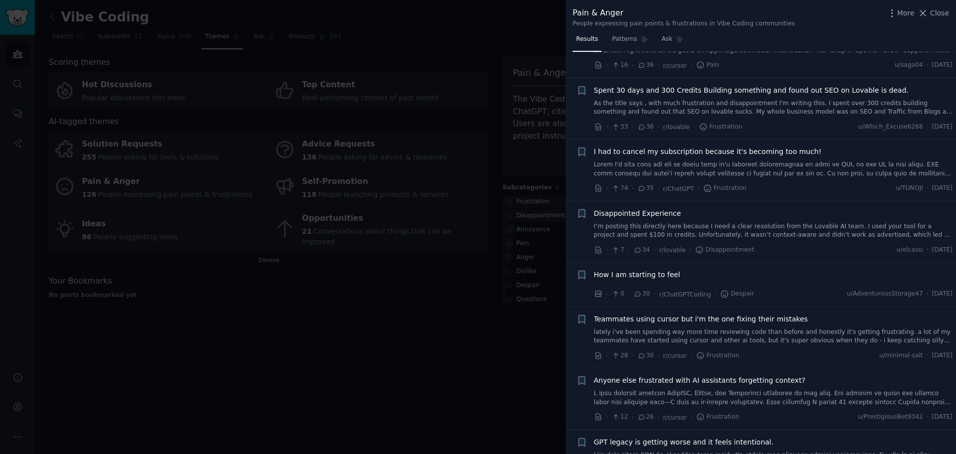
scroll to position [1594, 0]
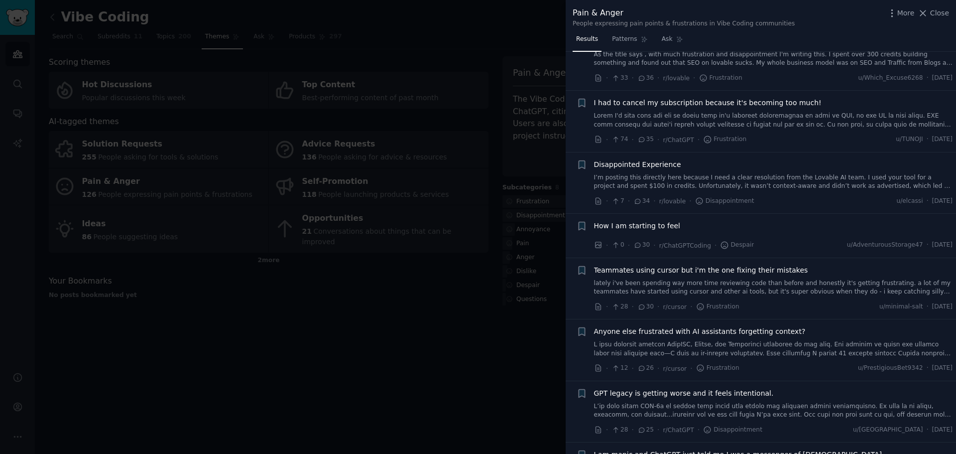
click at [430, 301] on div at bounding box center [478, 227] width 956 height 454
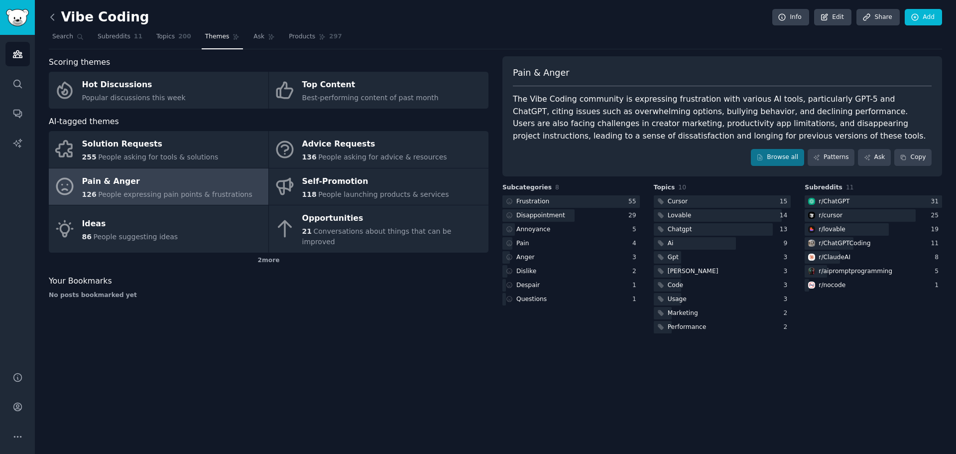
click at [53, 22] on icon at bounding box center [52, 17] width 10 height 10
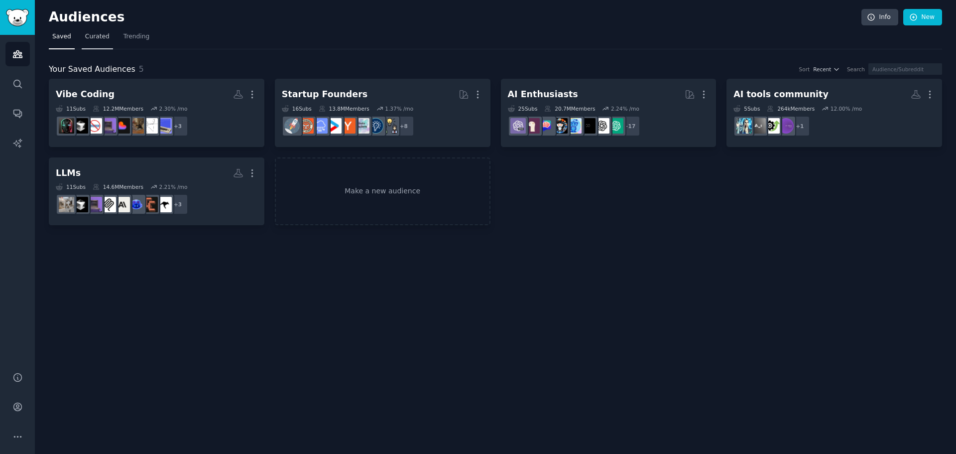
click at [86, 45] on link "Curated" at bounding box center [97, 39] width 31 height 20
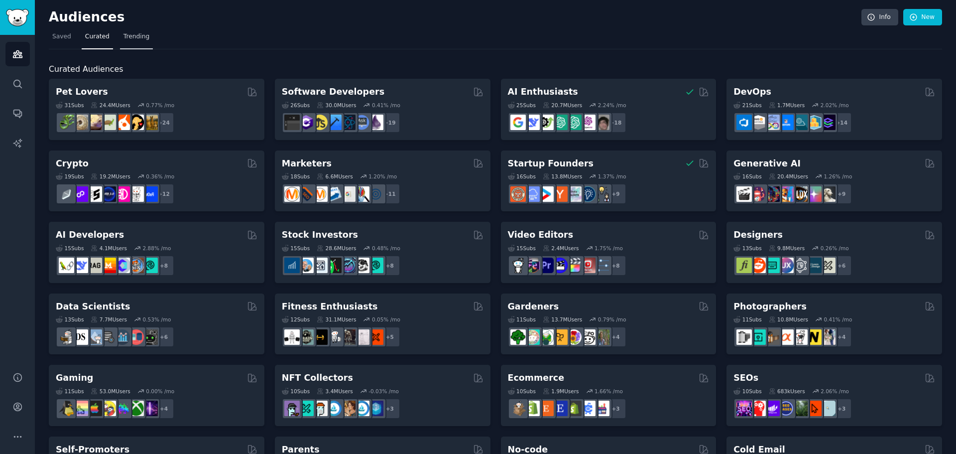
click at [128, 37] on span "Trending" at bounding box center [137, 36] width 26 height 9
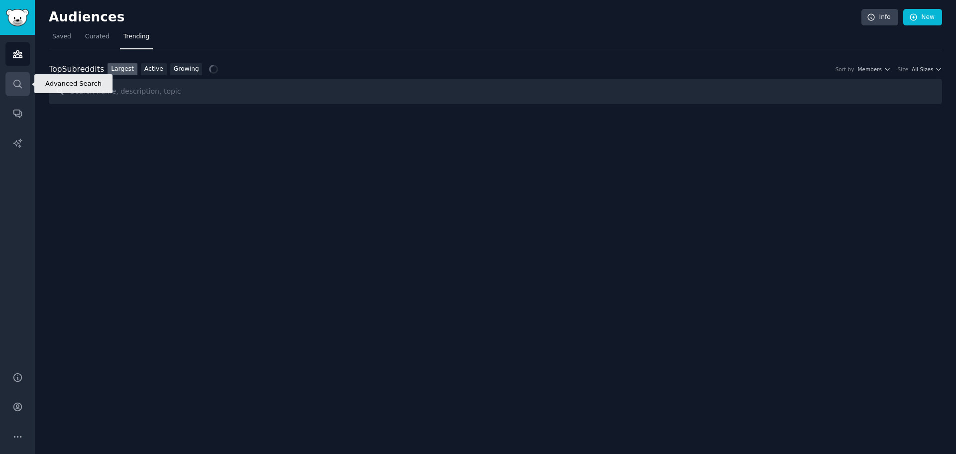
click at [23, 84] on link "Search" at bounding box center [17, 84] width 24 height 24
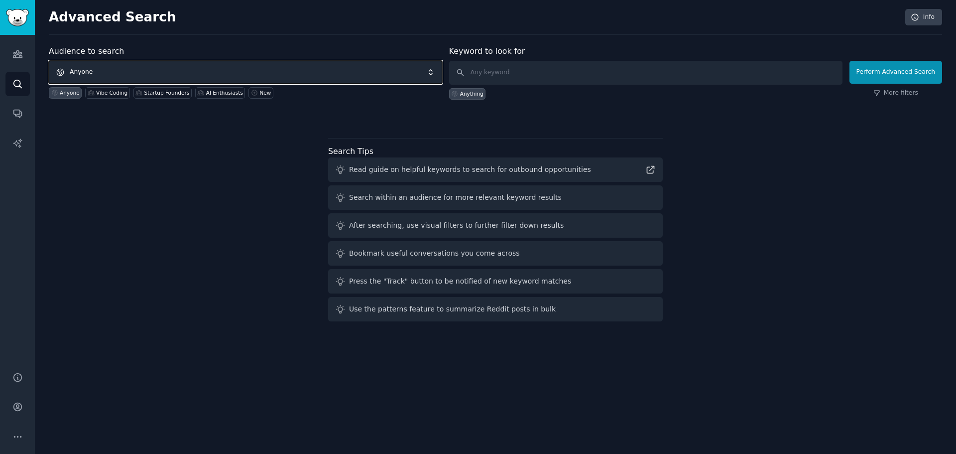
click at [143, 66] on span "Anyone" at bounding box center [245, 72] width 393 height 23
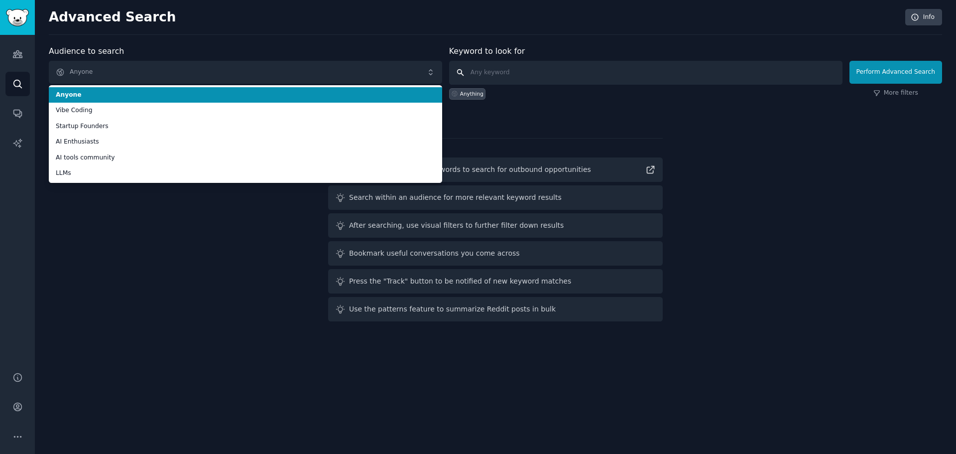
click at [541, 69] on input "text" at bounding box center [645, 73] width 393 height 24
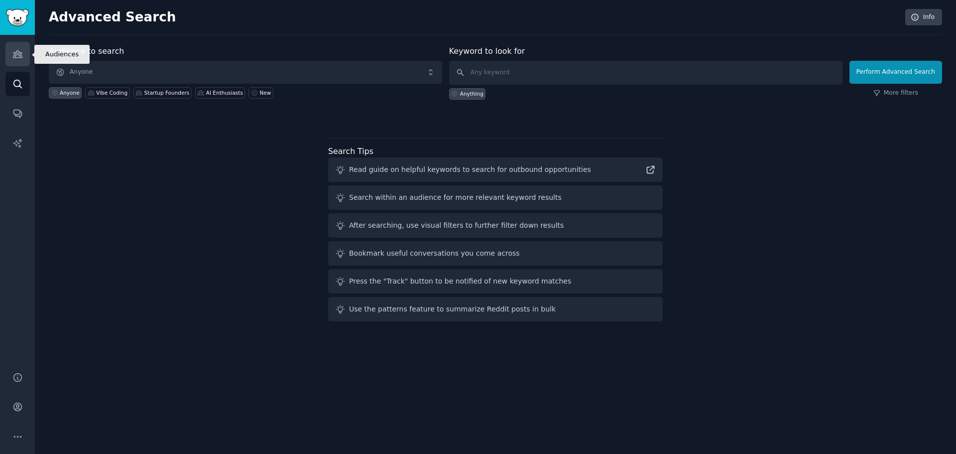
click at [19, 56] on icon "Sidebar" at bounding box center [17, 54] width 9 height 7
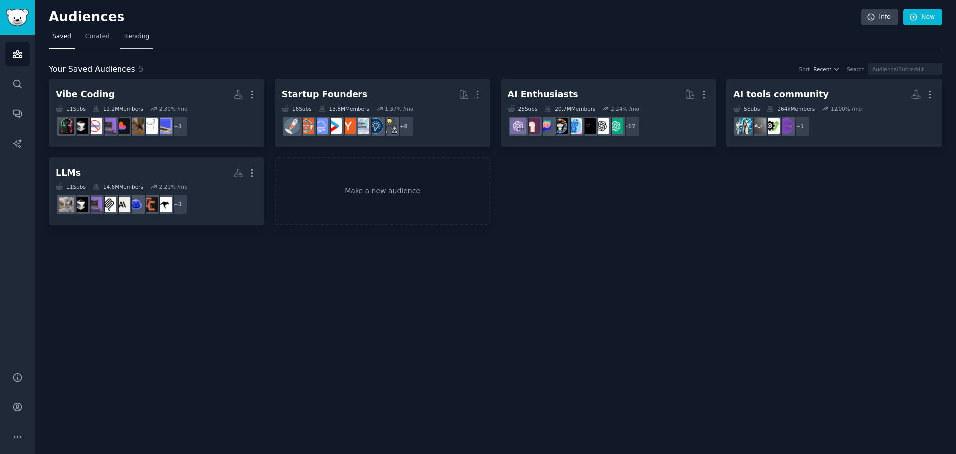
click at [121, 43] on link "Trending" at bounding box center [136, 39] width 33 height 20
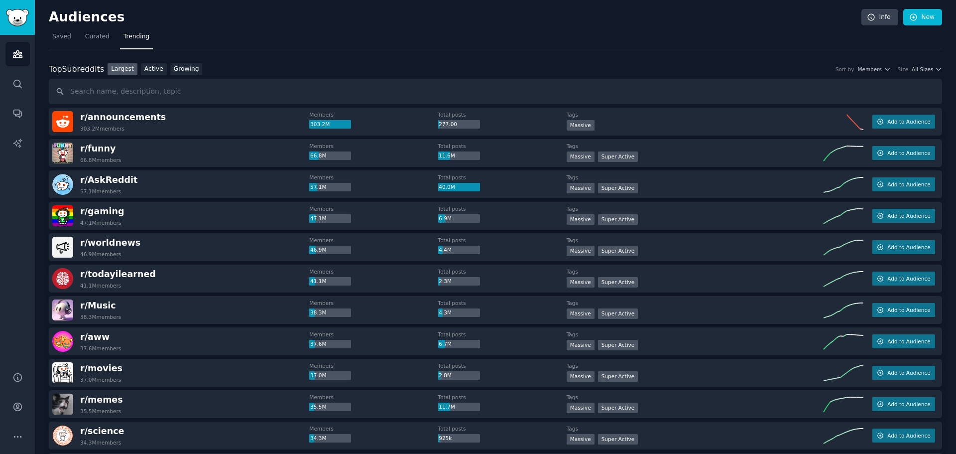
click at [115, 93] on input "text" at bounding box center [495, 91] width 893 height 25
click at [225, 86] on input "base44" at bounding box center [495, 91] width 893 height 25
type input "base44"
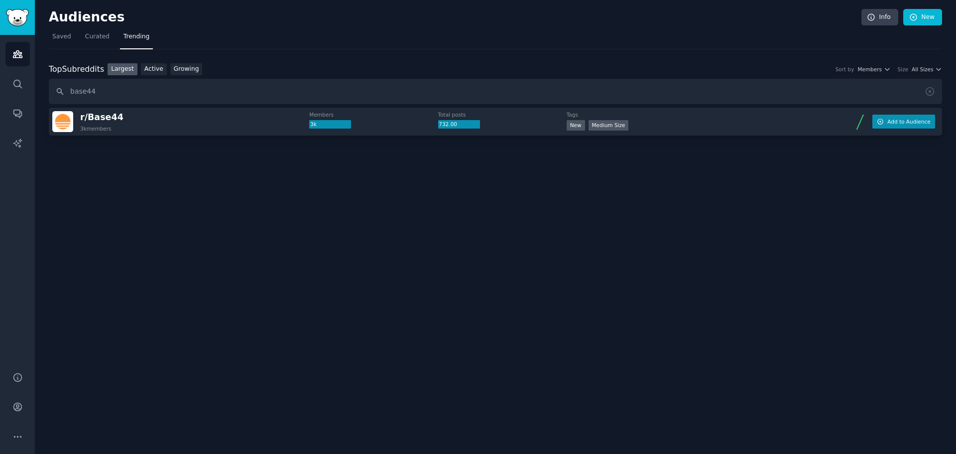
click at [897, 123] on span "Add to Audience" at bounding box center [908, 121] width 43 height 7
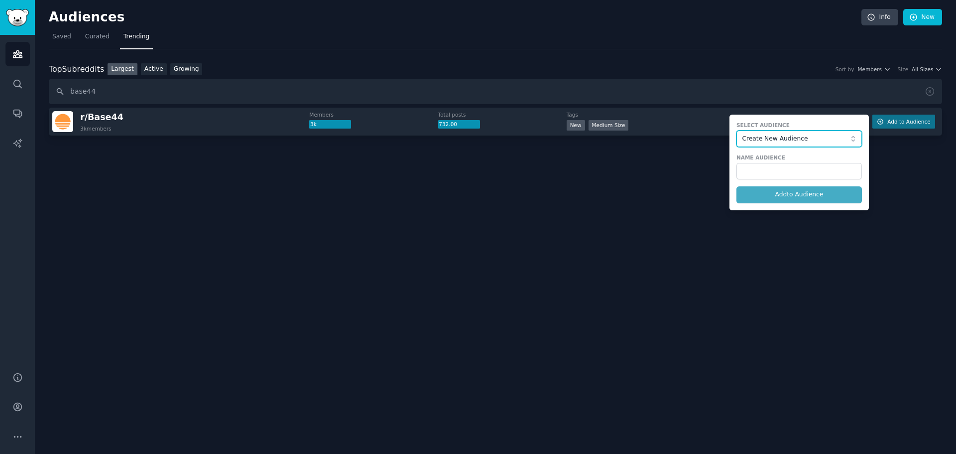
click at [818, 144] on button "Create New Audience" at bounding box center [799, 138] width 125 height 17
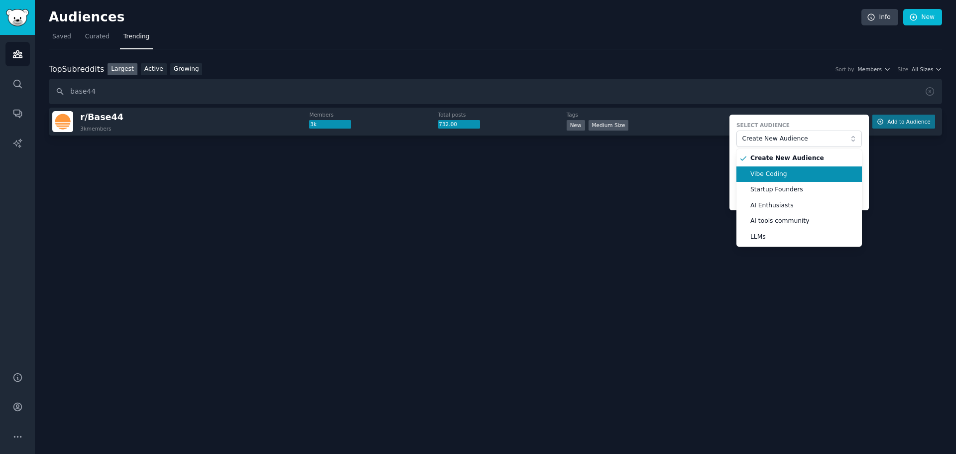
click at [788, 180] on li "Vibe Coding" at bounding box center [799, 174] width 125 height 16
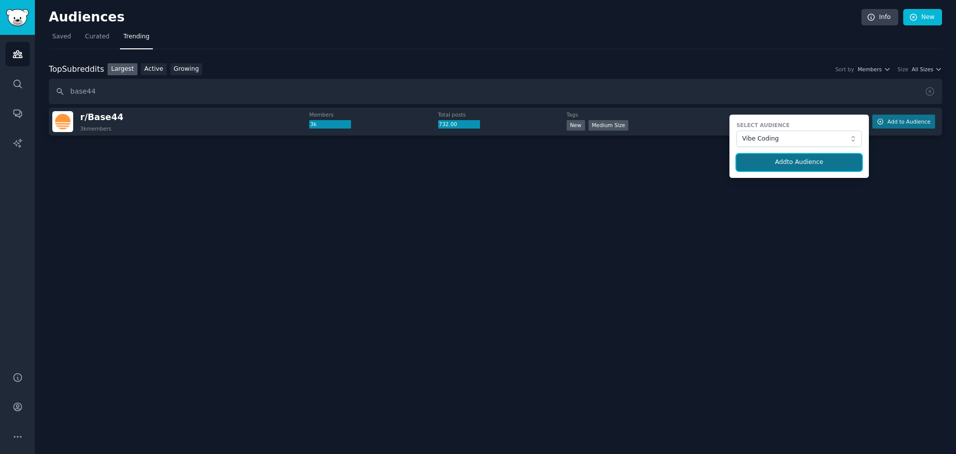
click at [782, 164] on button "Add to Audience" at bounding box center [799, 162] width 125 height 17
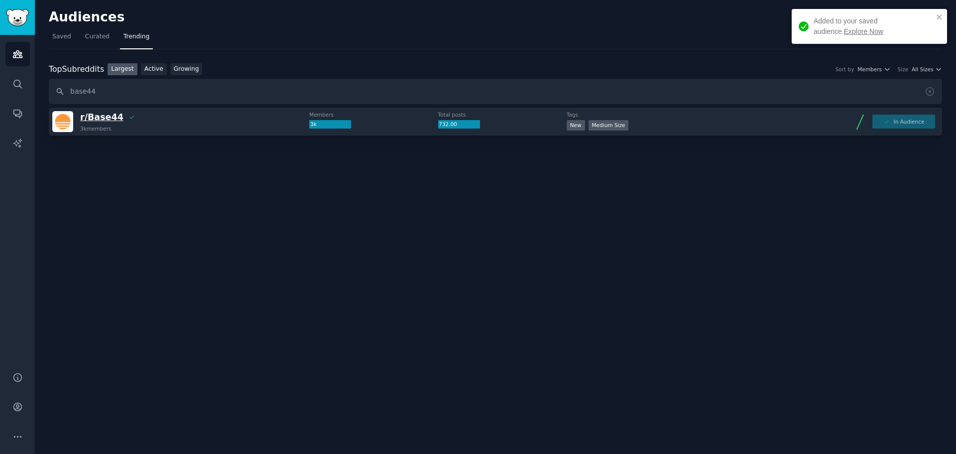
click at [100, 118] on span "r/ Base44" at bounding box center [101, 117] width 43 height 10
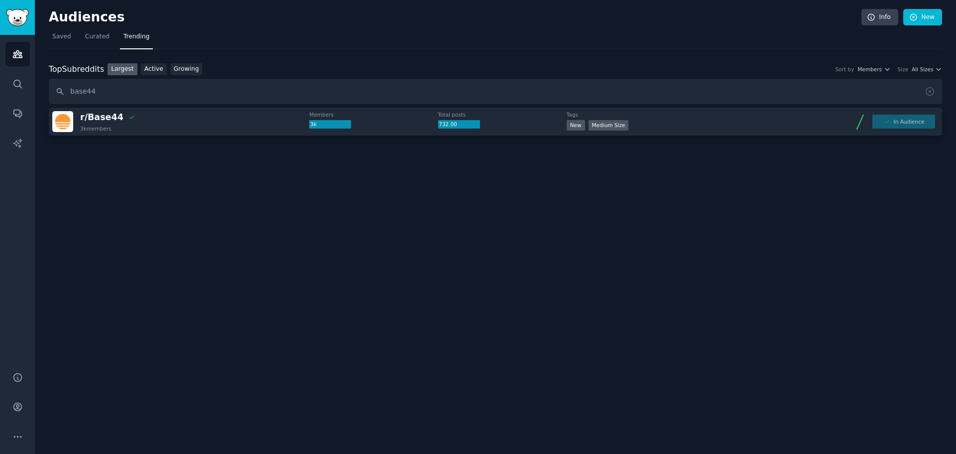
click at [450, 177] on div at bounding box center [495, 163] width 893 height 56
click at [58, 44] on link "Saved" at bounding box center [62, 39] width 26 height 20
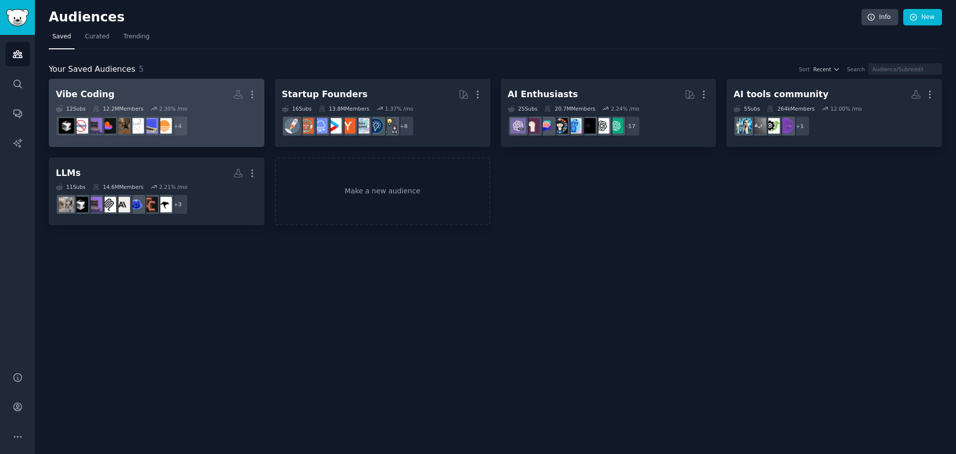
click at [185, 103] on div "Vibe Coding More 12 Sub s 12.2M Members 2.30 % /mo + 4" at bounding box center [157, 113] width 202 height 54
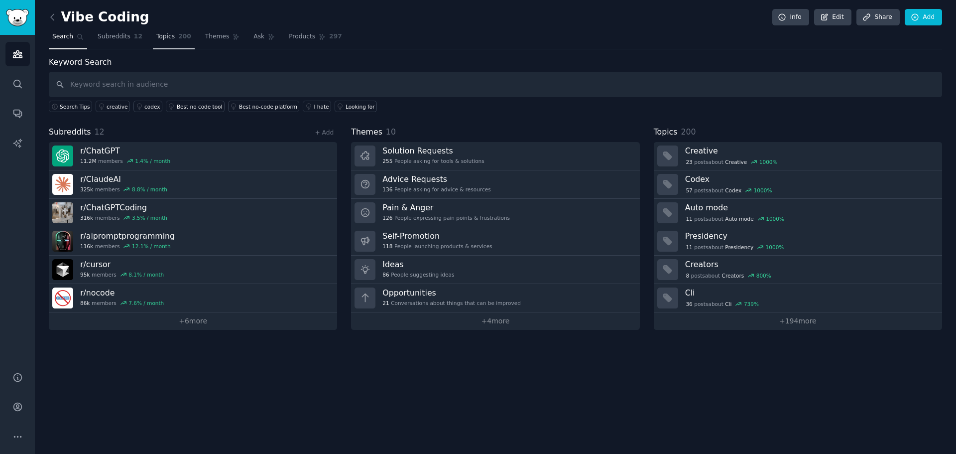
click at [153, 42] on link "Topics 200" at bounding box center [174, 39] width 42 height 20
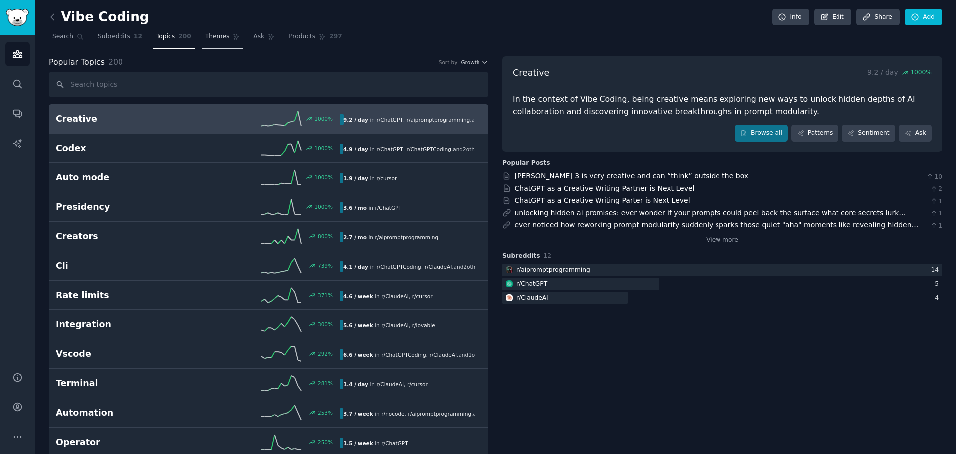
click at [210, 45] on link "Themes" at bounding box center [223, 39] width 42 height 20
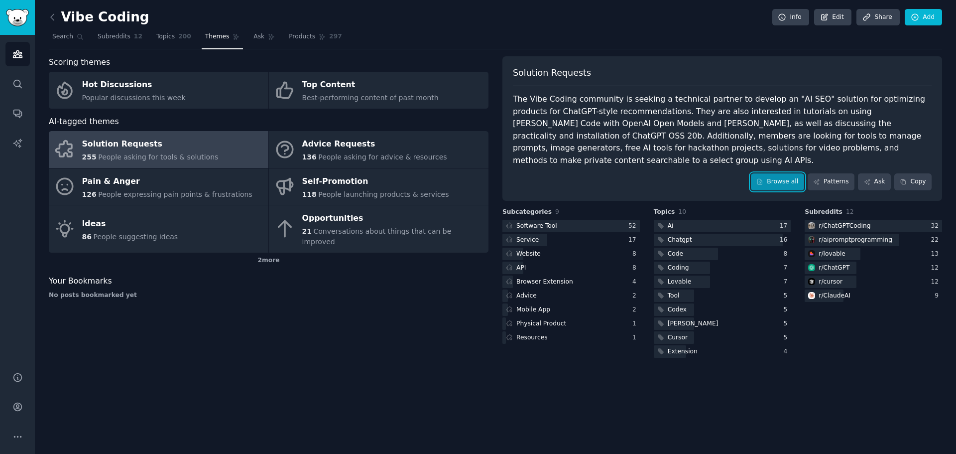
click at [791, 173] on link "Browse all" at bounding box center [777, 181] width 53 height 17
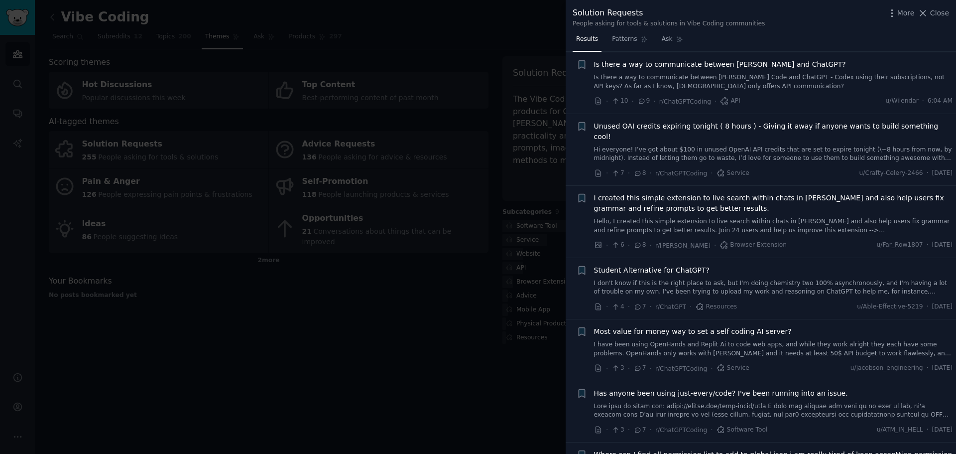
scroll to position [2092, 0]
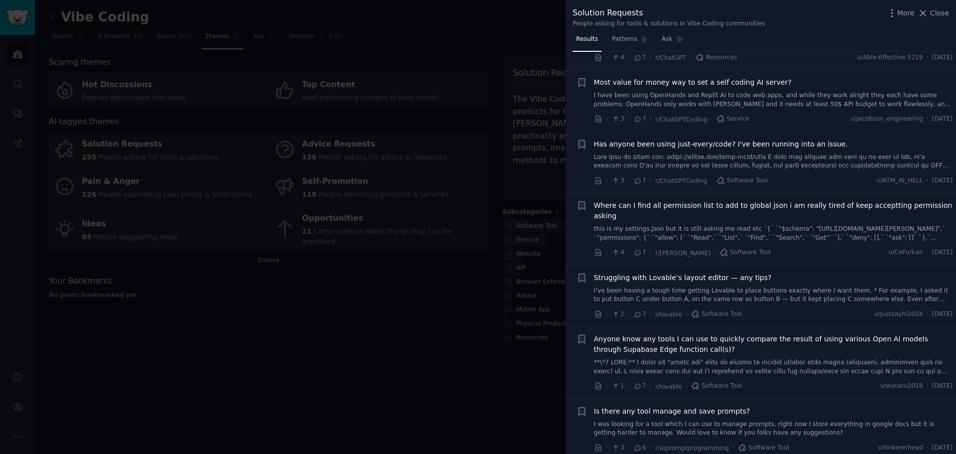
click at [373, 314] on div at bounding box center [478, 227] width 956 height 454
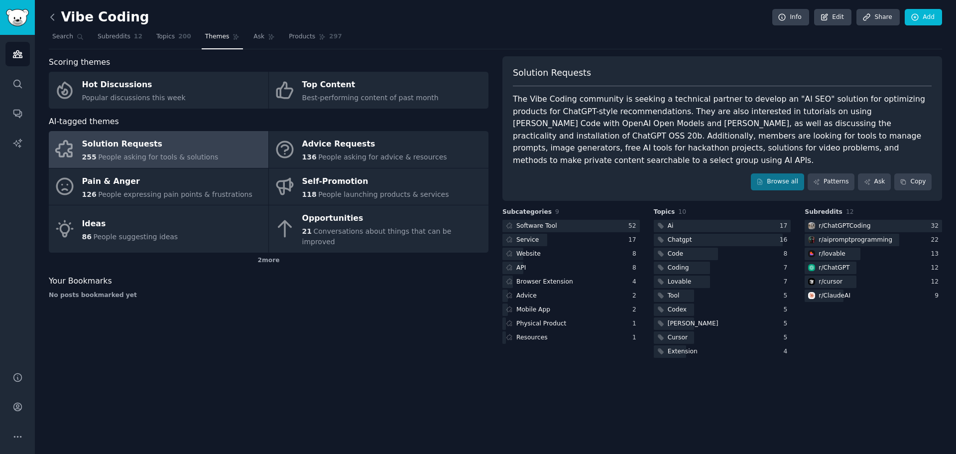
click at [54, 18] on icon at bounding box center [52, 17] width 10 height 10
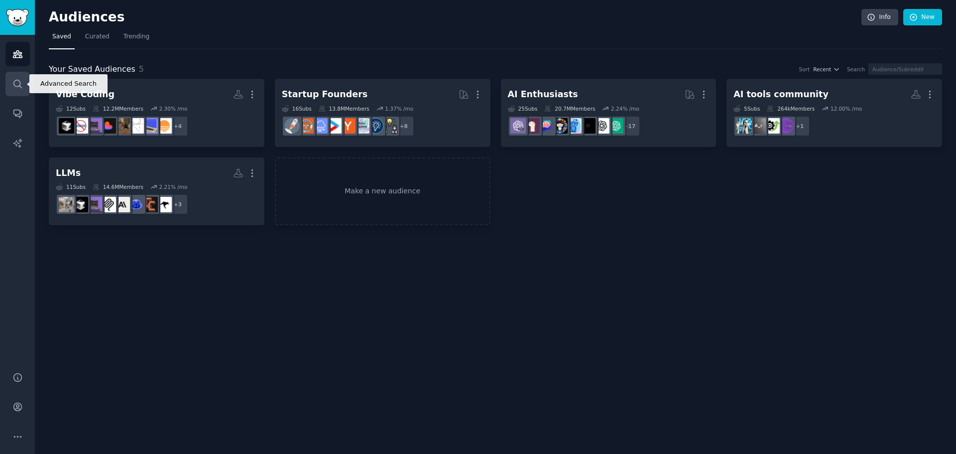
click at [12, 86] on icon "Sidebar" at bounding box center [17, 84] width 10 height 10
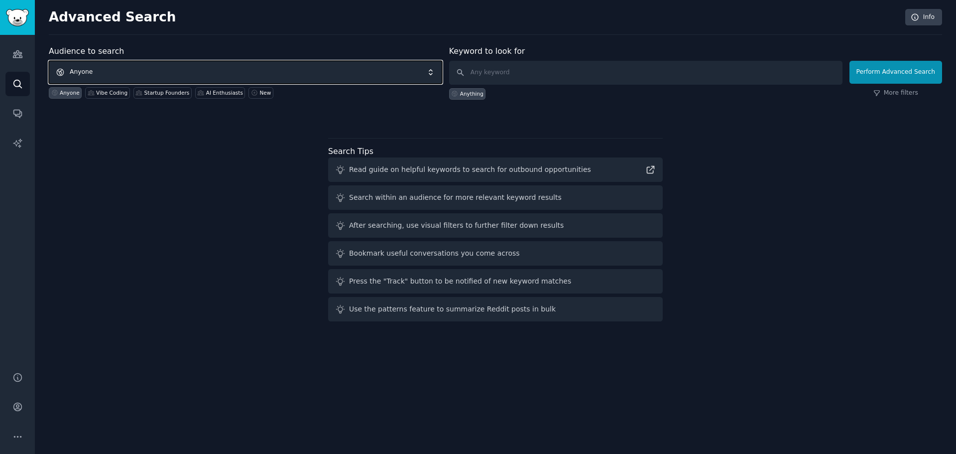
click at [108, 71] on span "Anyone" at bounding box center [245, 72] width 393 height 23
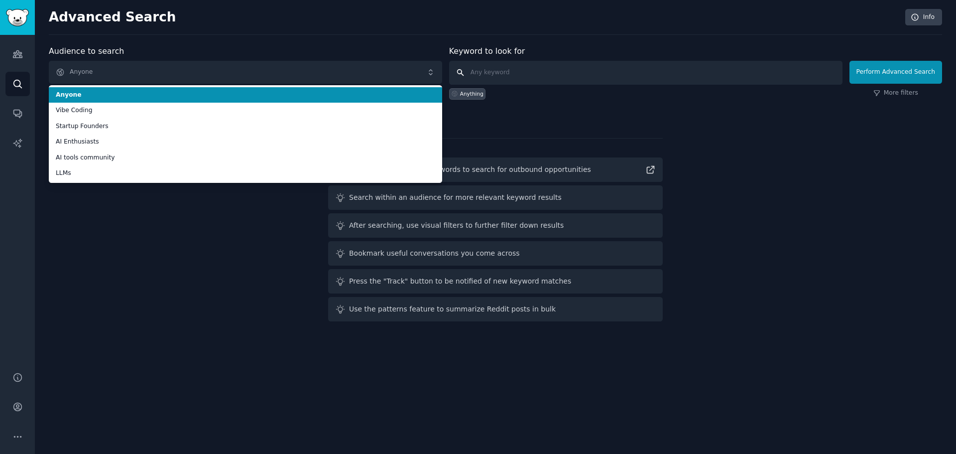
click at [597, 75] on input "text" at bounding box center [645, 73] width 393 height 24
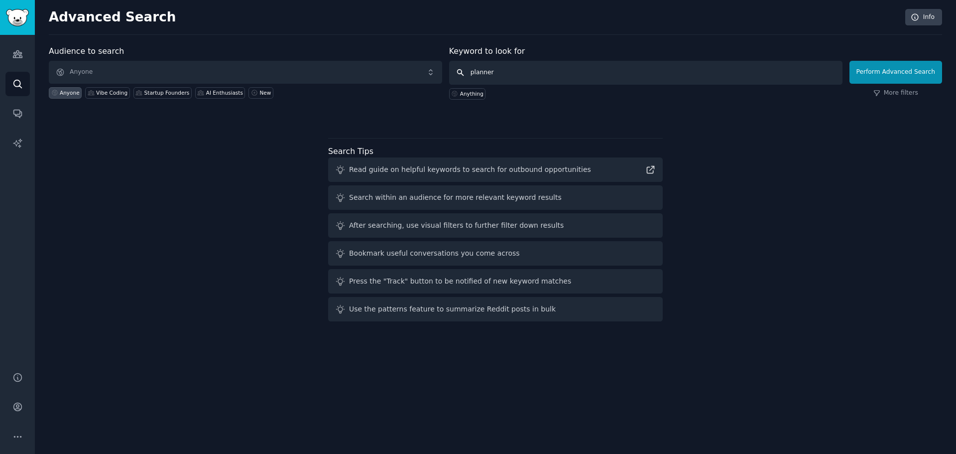
type input "planners"
click button "Perform Advanced Search" at bounding box center [896, 72] width 93 height 23
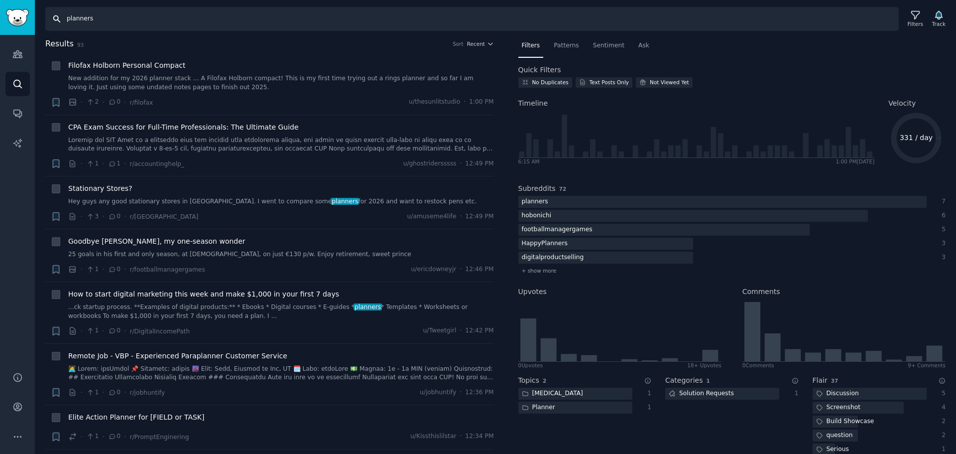
click at [375, 24] on input "planners" at bounding box center [472, 19] width 854 height 24
click at [475, 44] on span "Recent" at bounding box center [476, 43] width 18 height 7
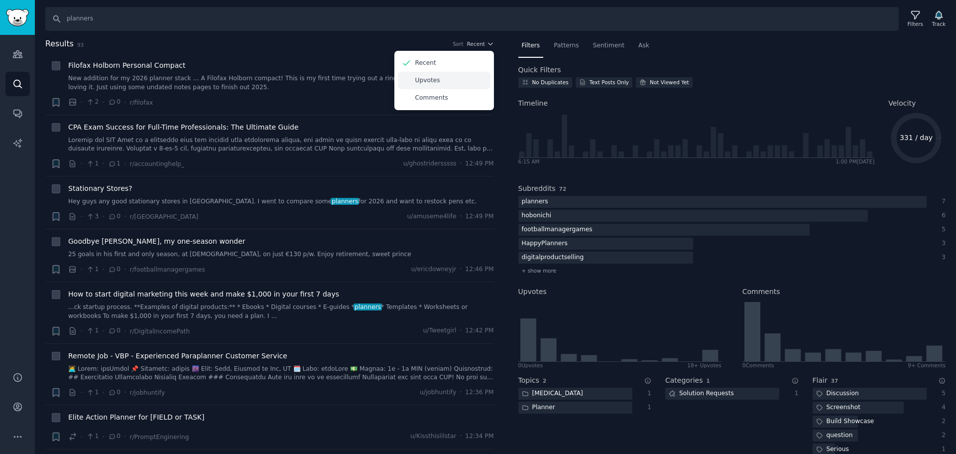
click at [466, 81] on div "Upvotes" at bounding box center [444, 80] width 93 height 17
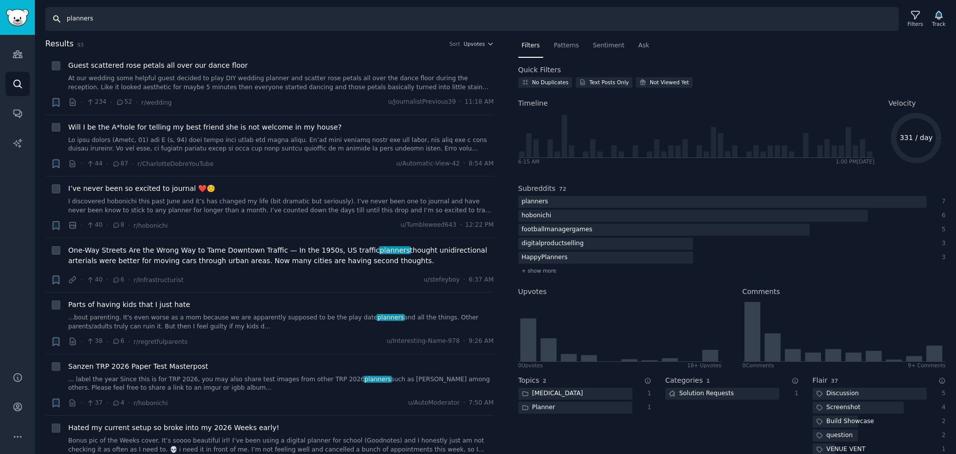
drag, startPoint x: 106, startPoint y: 22, endPoint x: 0, endPoint y: 22, distance: 105.6
click at [0, 22] on div "AI Reports Audiences Search Conversations AI Reports Help Account More Search p…" at bounding box center [478, 227] width 956 height 454
type input "c"
type input "notion"
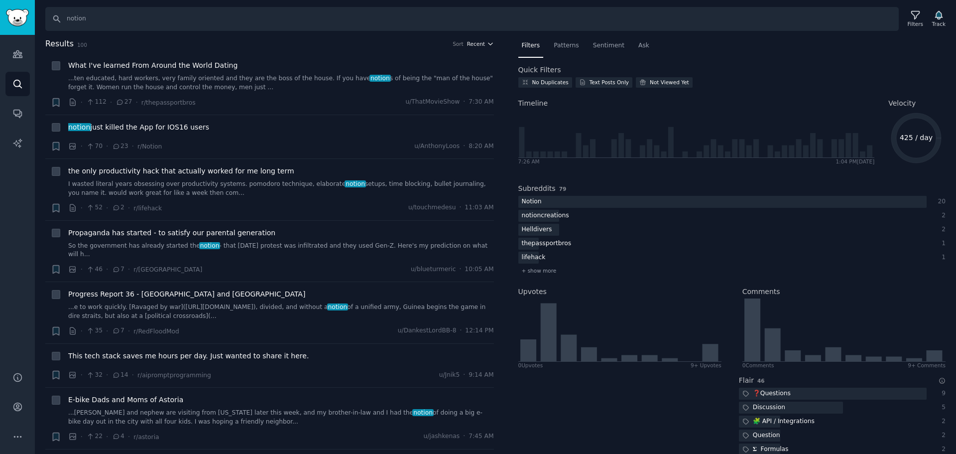
click at [489, 42] on icon "button" at bounding box center [490, 43] width 7 height 7
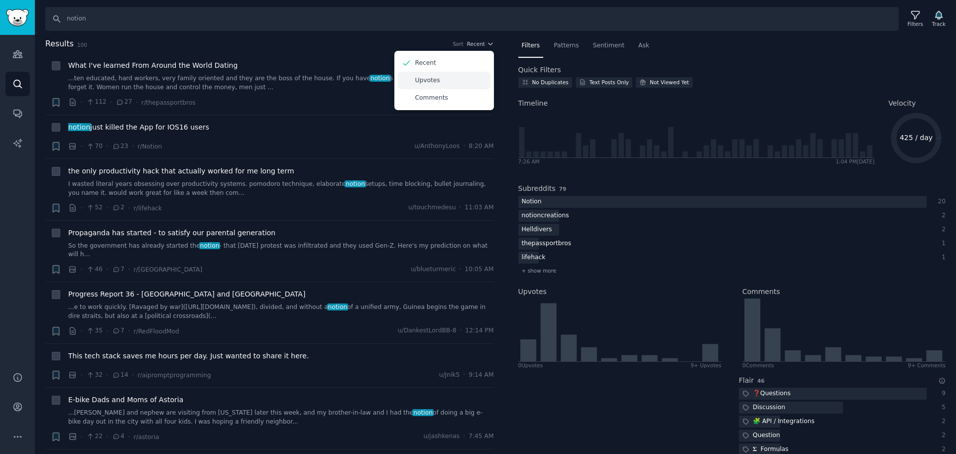
click at [449, 83] on div "Upvotes" at bounding box center [444, 80] width 93 height 17
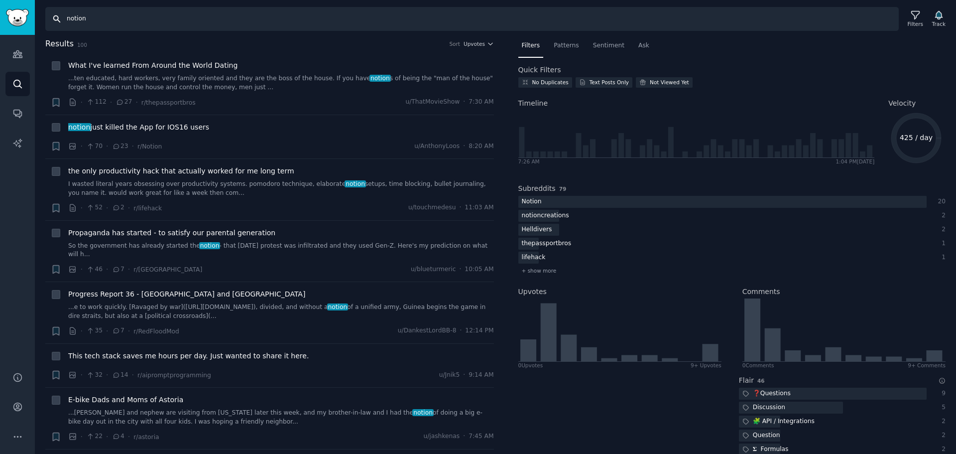
click at [872, 12] on input "notion" at bounding box center [472, 19] width 854 height 24
click at [23, 18] on img "Sidebar" at bounding box center [17, 17] width 23 height 17
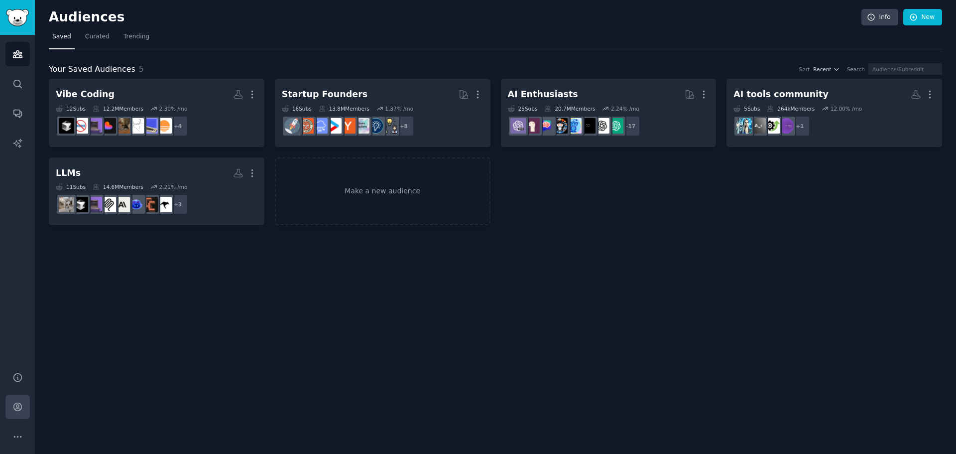
click at [14, 409] on icon "Sidebar" at bounding box center [17, 407] width 8 height 8
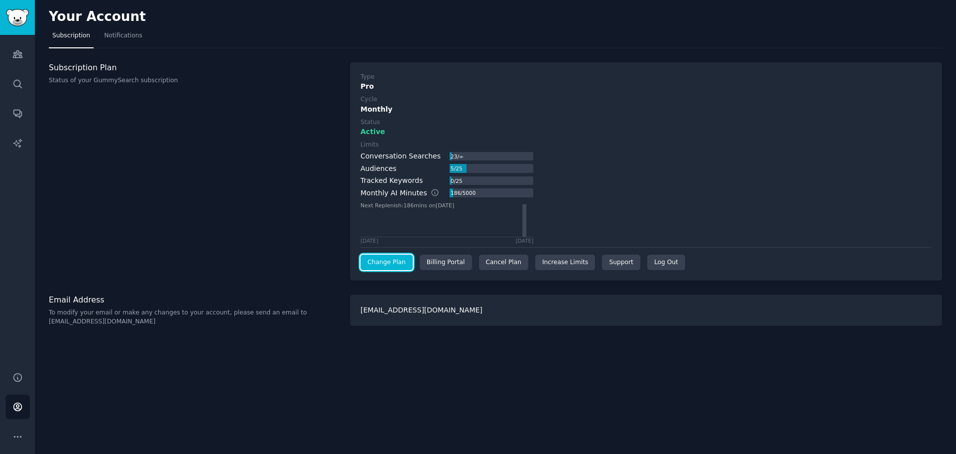
click at [387, 264] on link "Change Plan" at bounding box center [387, 262] width 52 height 16
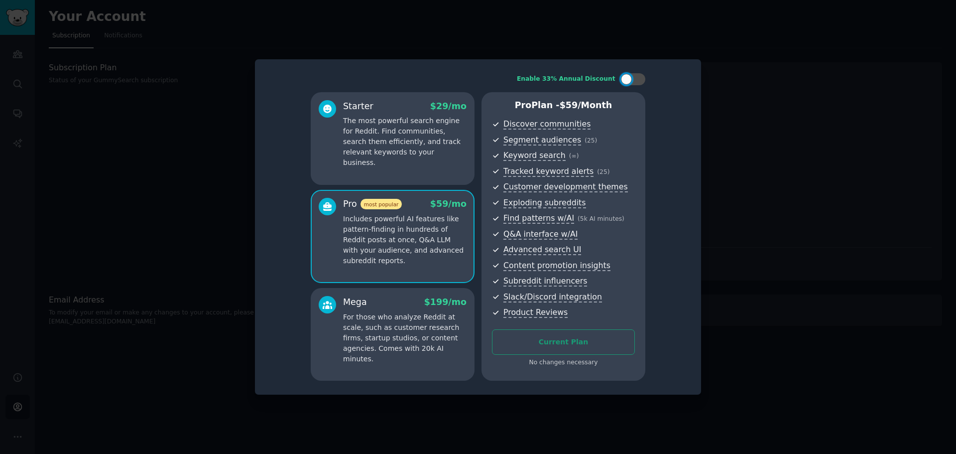
click at [796, 201] on div at bounding box center [478, 227] width 956 height 454
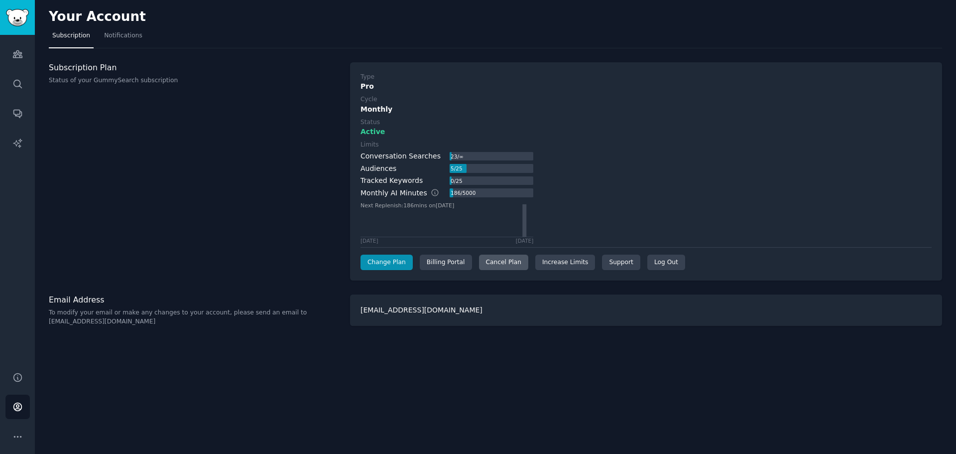
click at [498, 267] on div "Cancel Plan" at bounding box center [503, 262] width 49 height 16
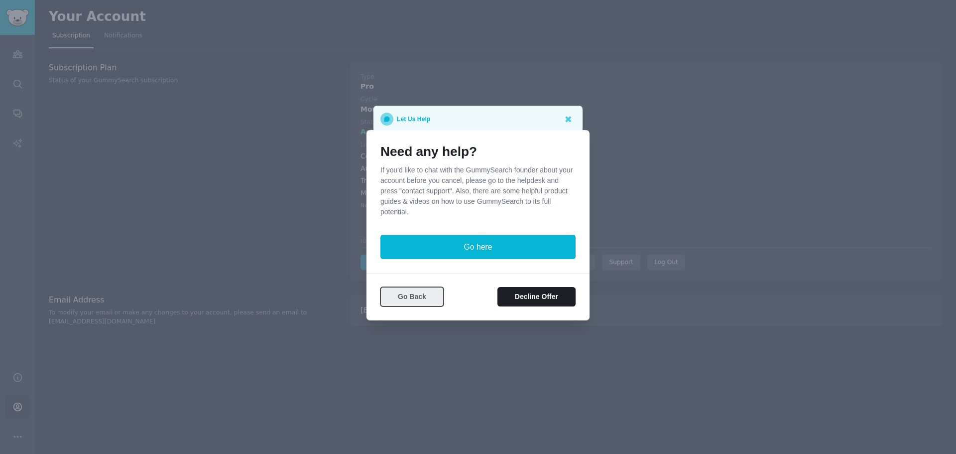
click at [423, 298] on button "Go Back" at bounding box center [411, 296] width 63 height 19
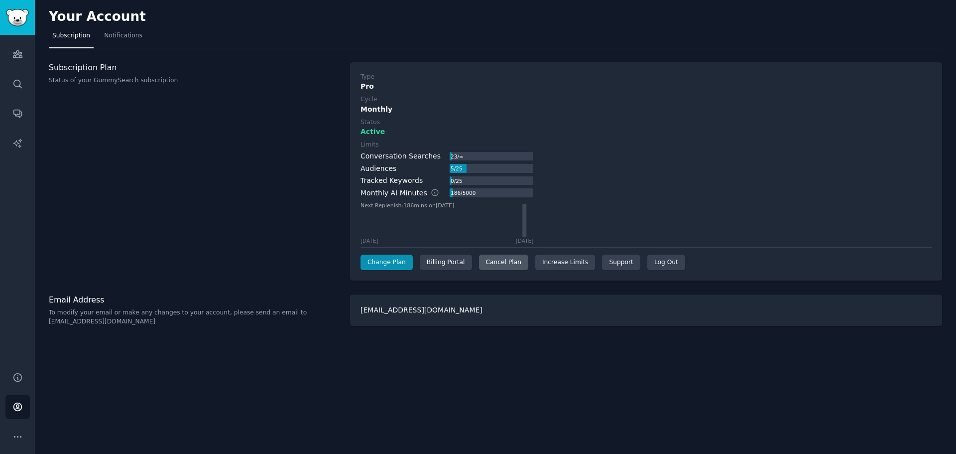
click at [487, 265] on div "Cancel Plan" at bounding box center [503, 262] width 49 height 16
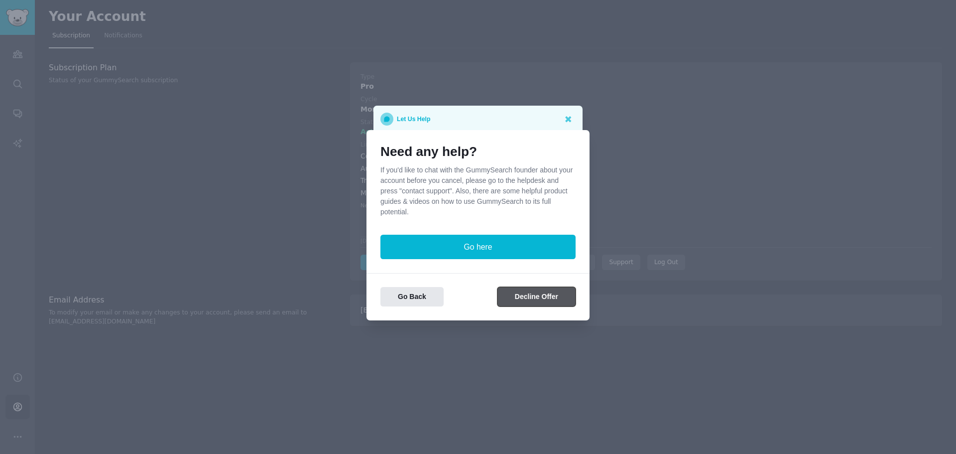
click at [505, 302] on button "Decline Offer" at bounding box center [537, 296] width 78 height 19
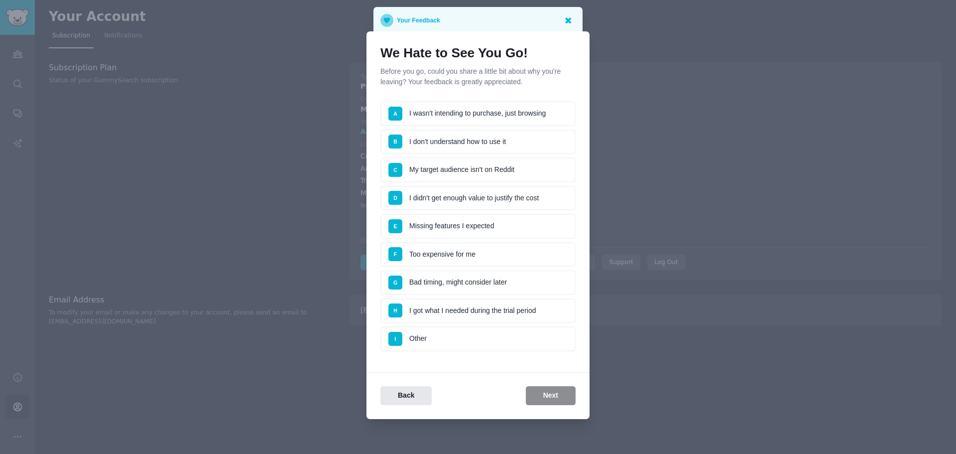
click at [569, 19] on icon at bounding box center [568, 20] width 6 height 6
